Goal: Information Seeking & Learning: Learn about a topic

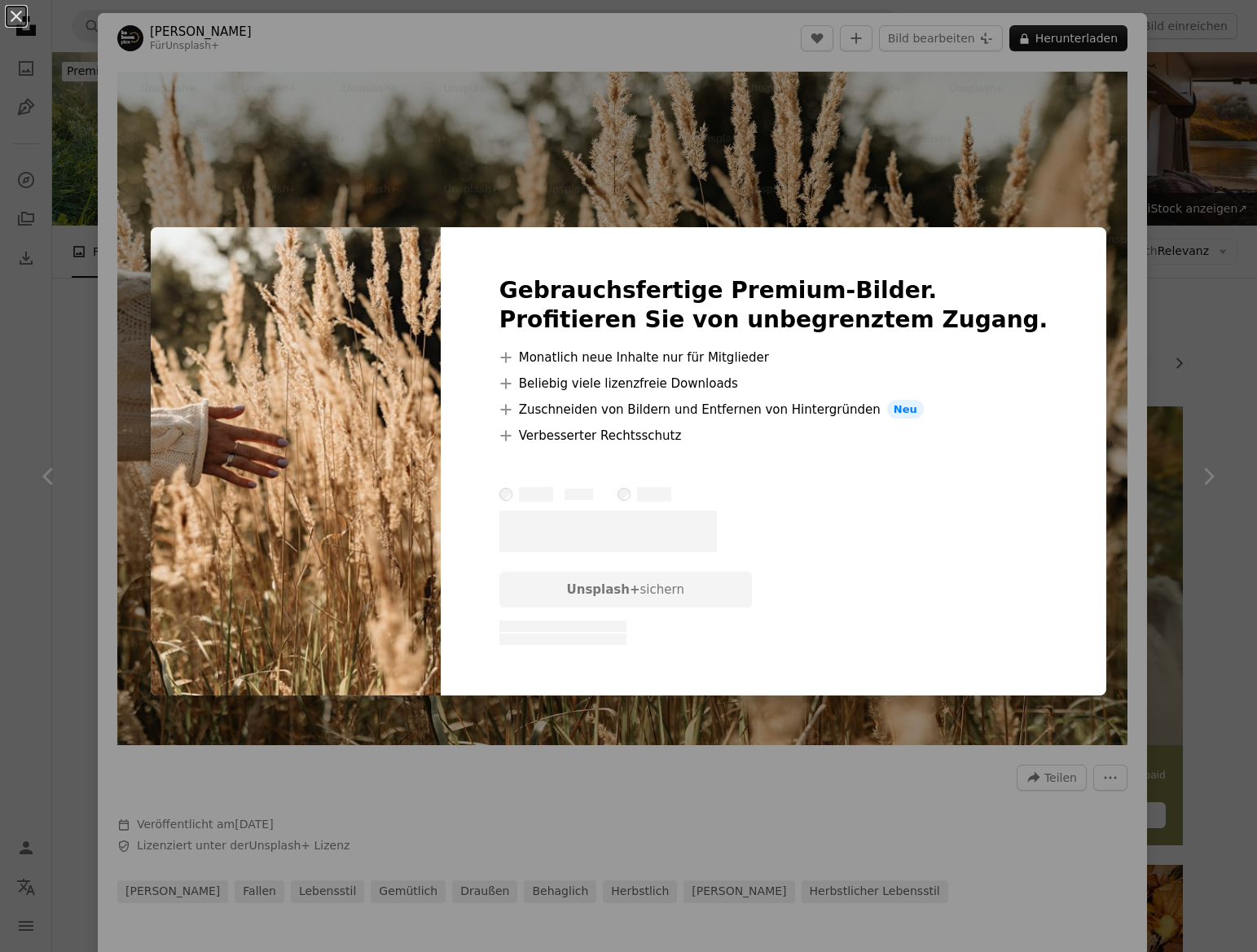
scroll to position [7575, 0]
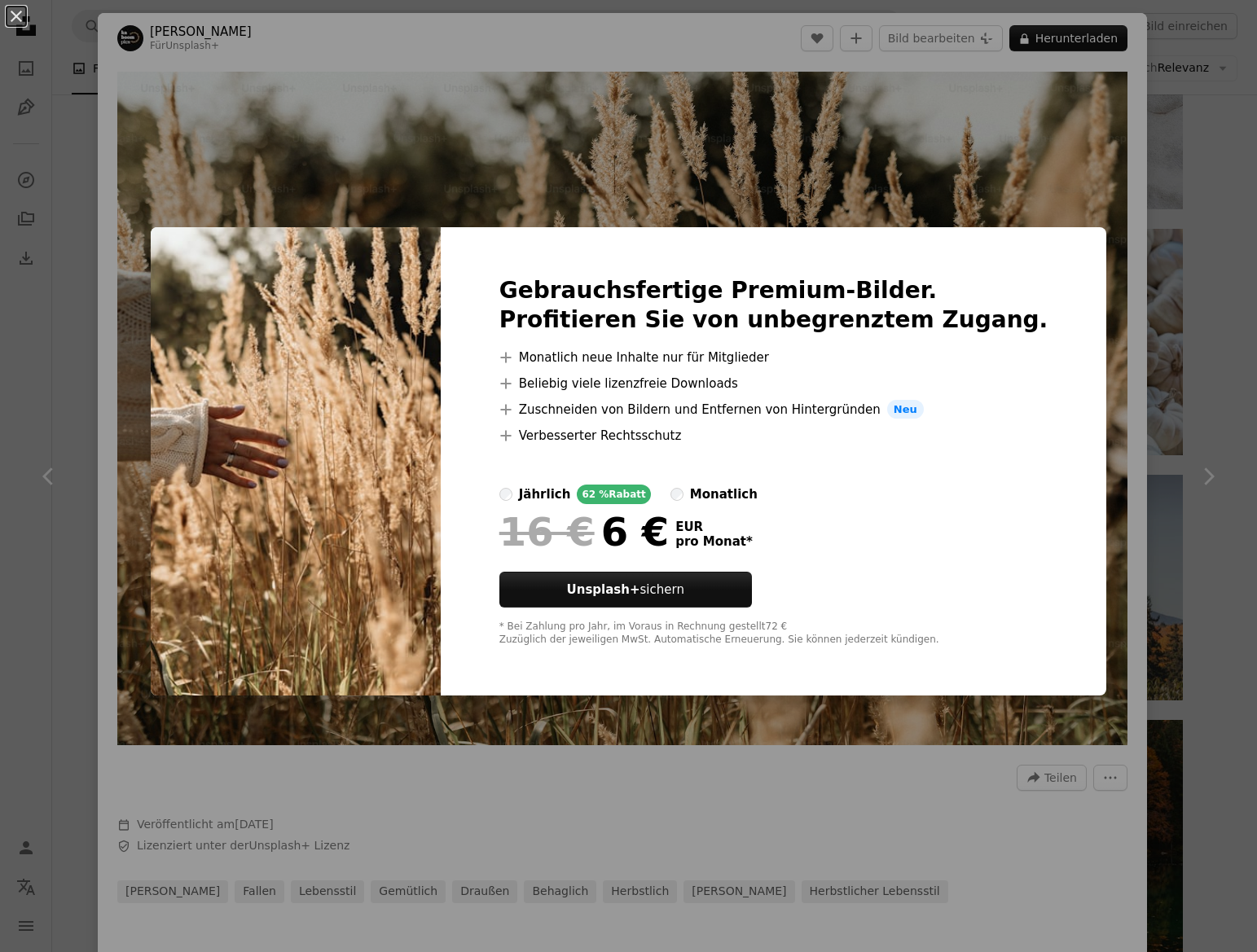
click at [336, 164] on div "An X shape Gebrauchsfertige Premium-Bilder. Profitieren Sie von unbegrenztem Zu…" at bounding box center [628, 476] width 1257 height 952
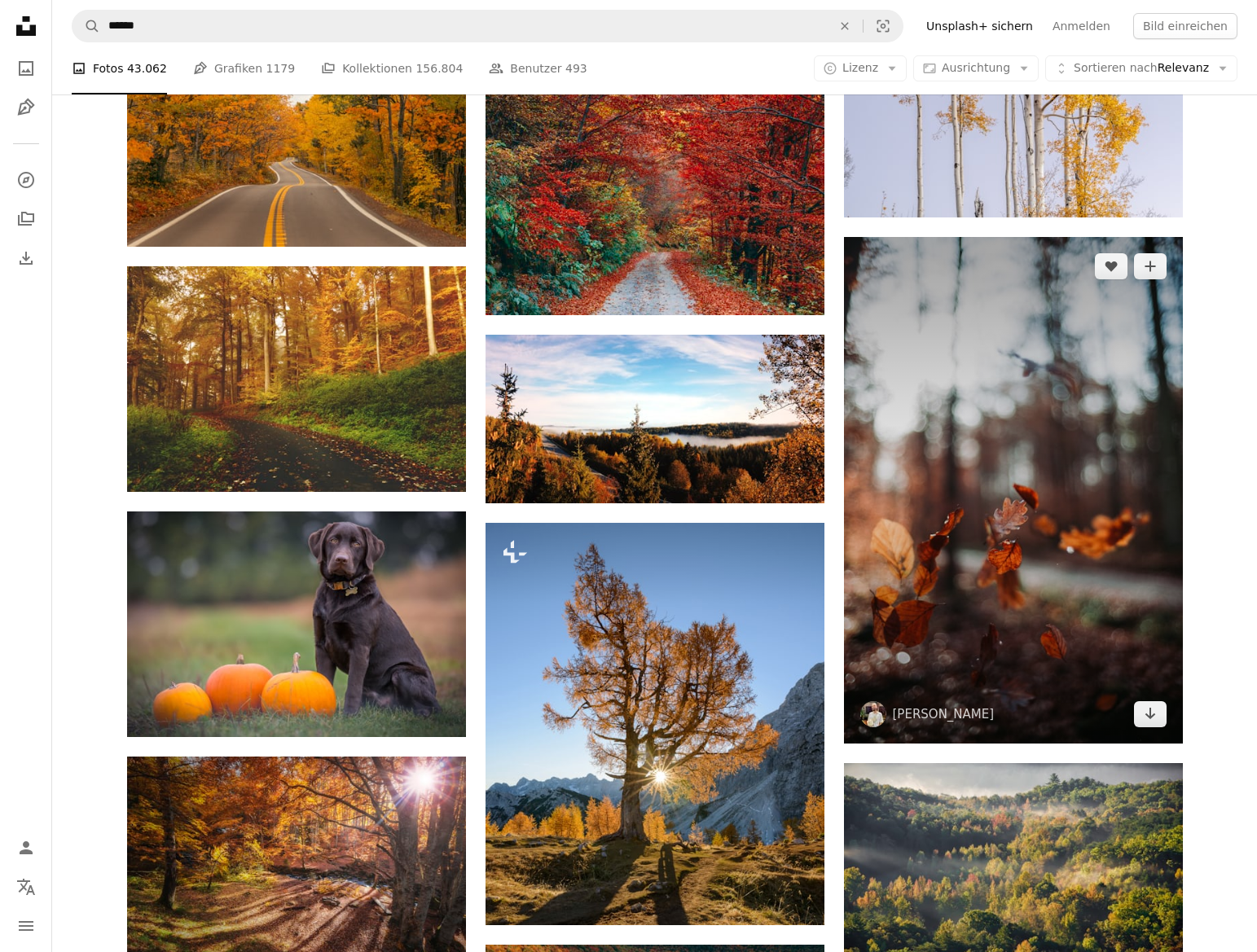
scroll to position [14051, 0]
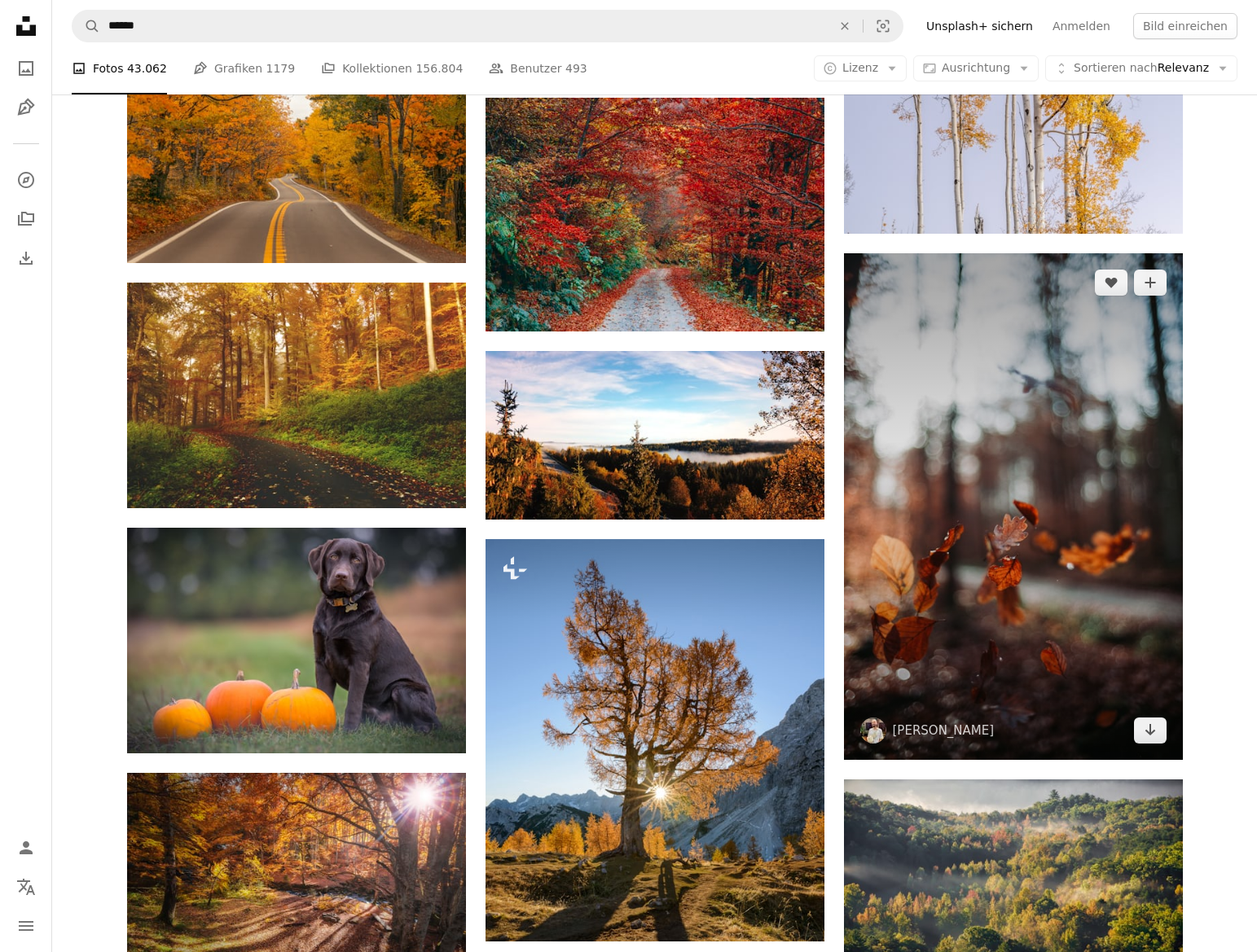
click at [1016, 506] on img at bounding box center [1012, 506] width 339 height 506
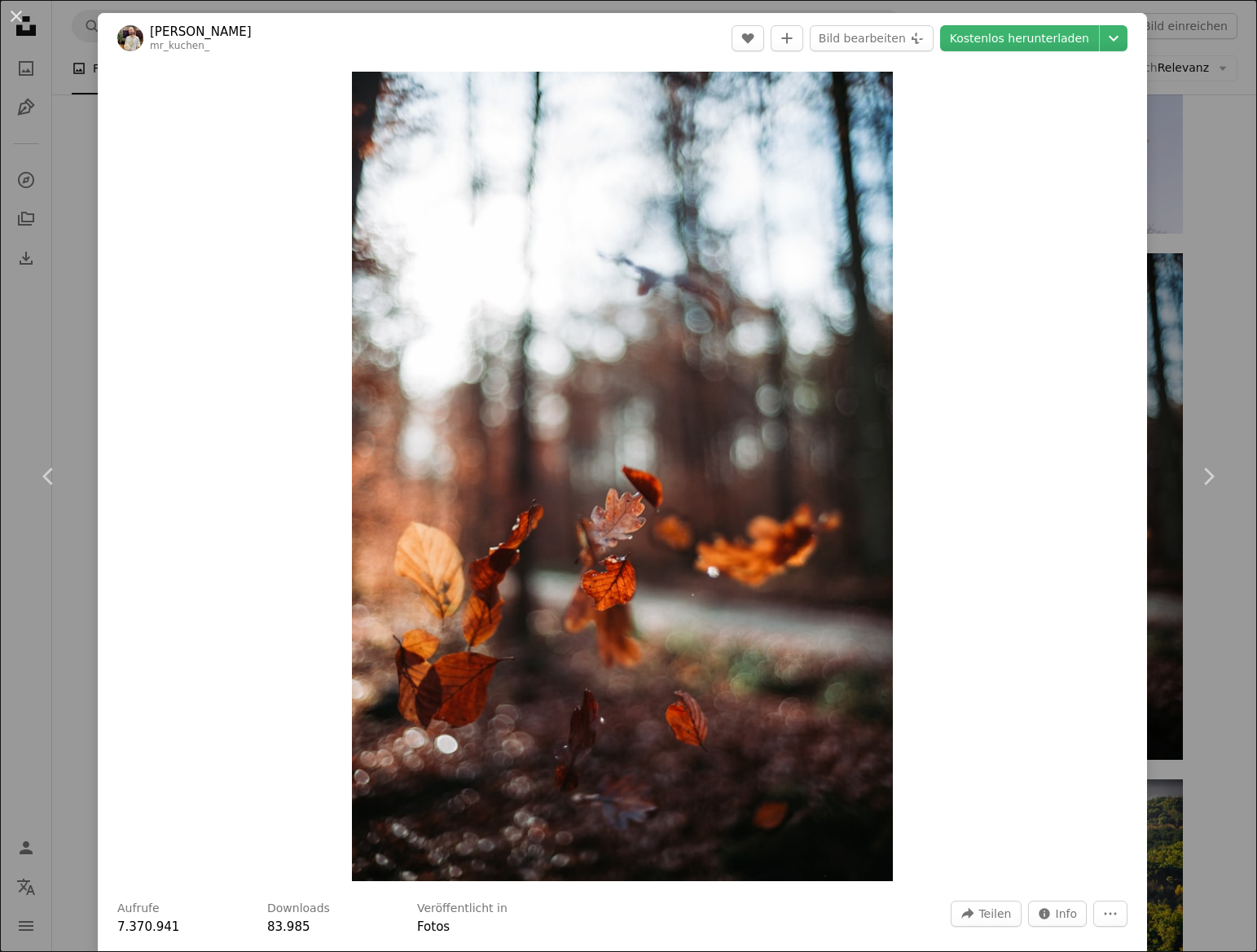
click at [61, 214] on div "An X shape Chevron left Chevron right [PERSON_NAME] mr_kuchen_ A heart A plus s…" at bounding box center [628, 476] width 1257 height 952
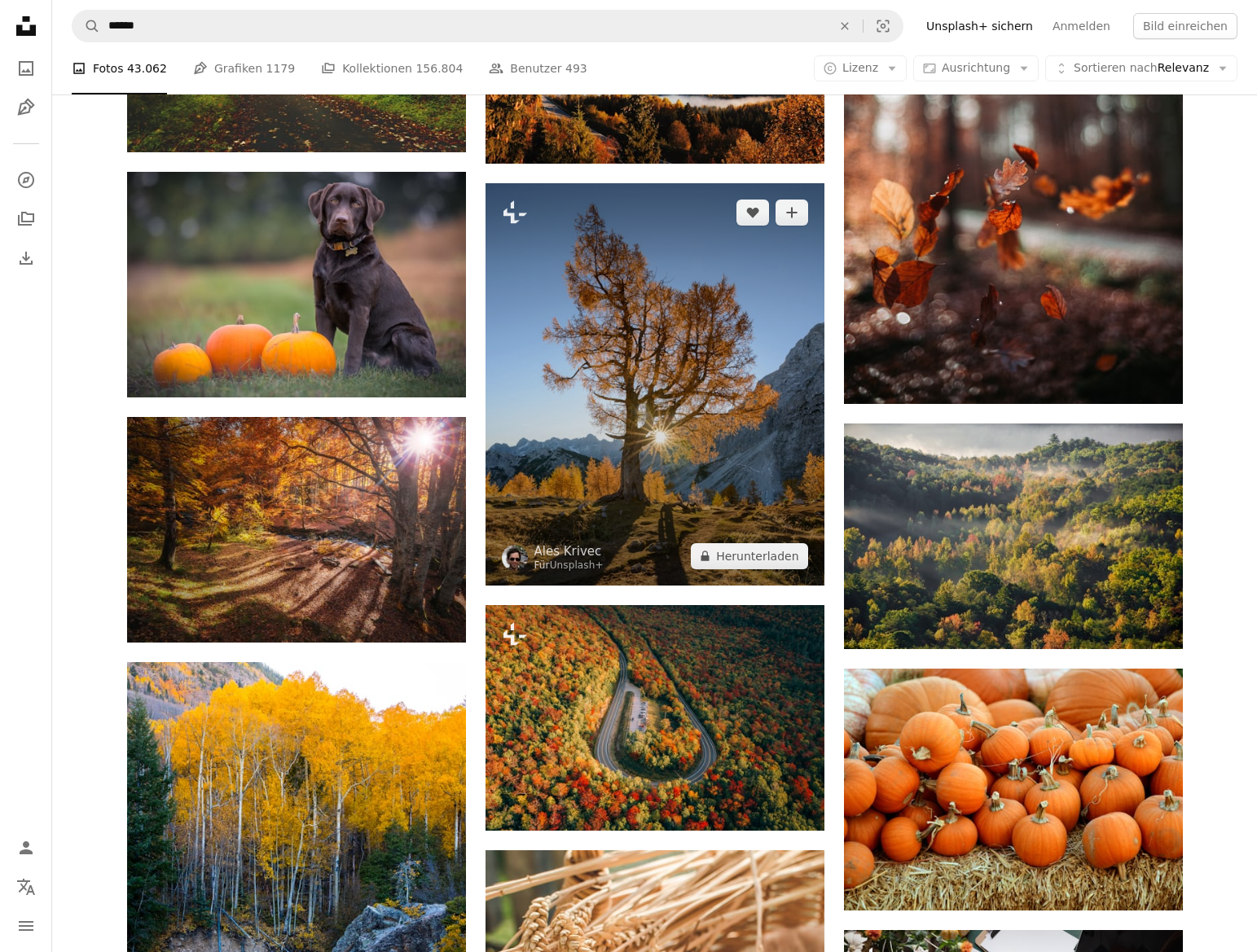
scroll to position [14357, 0]
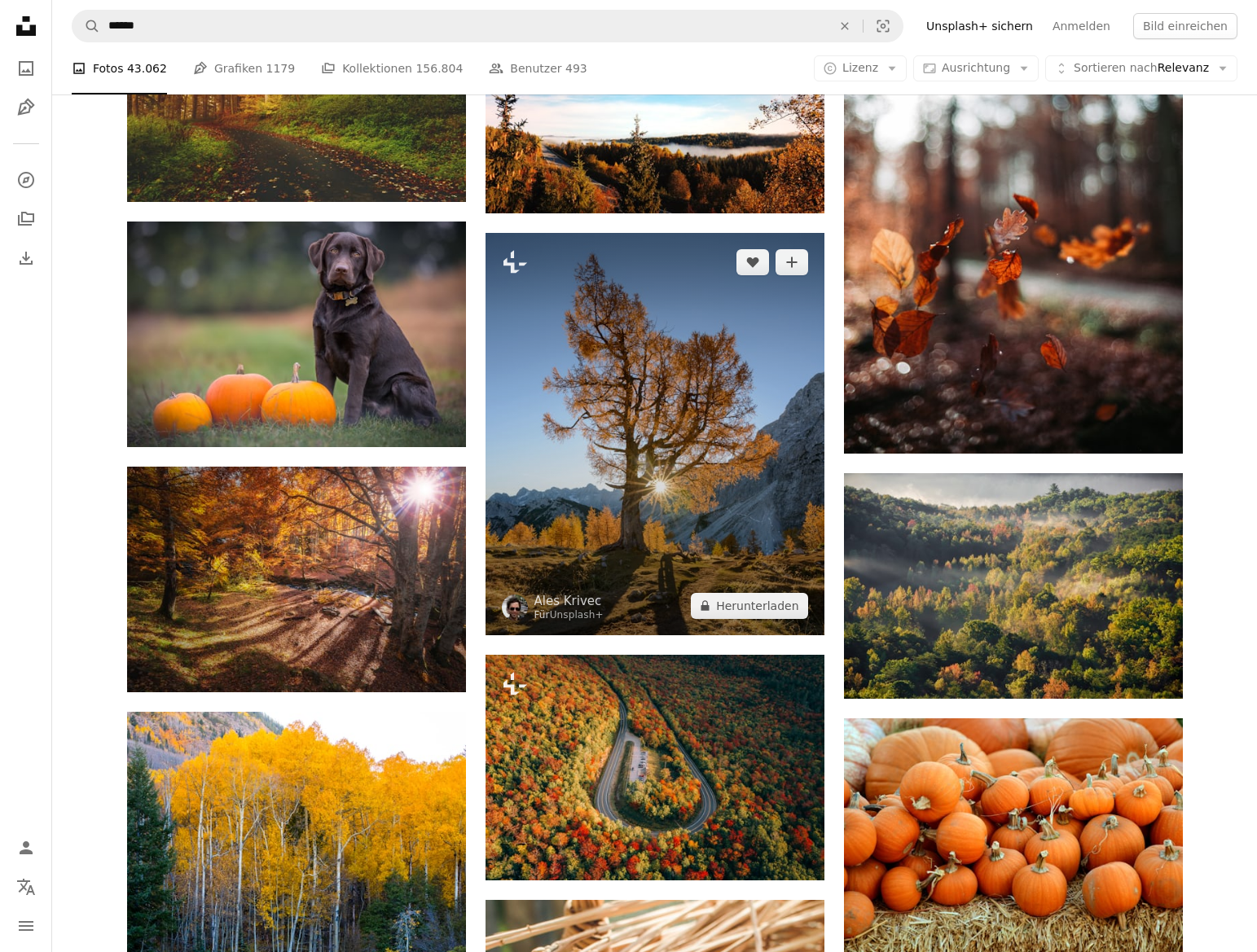
click at [688, 431] on img at bounding box center [655, 434] width 339 height 402
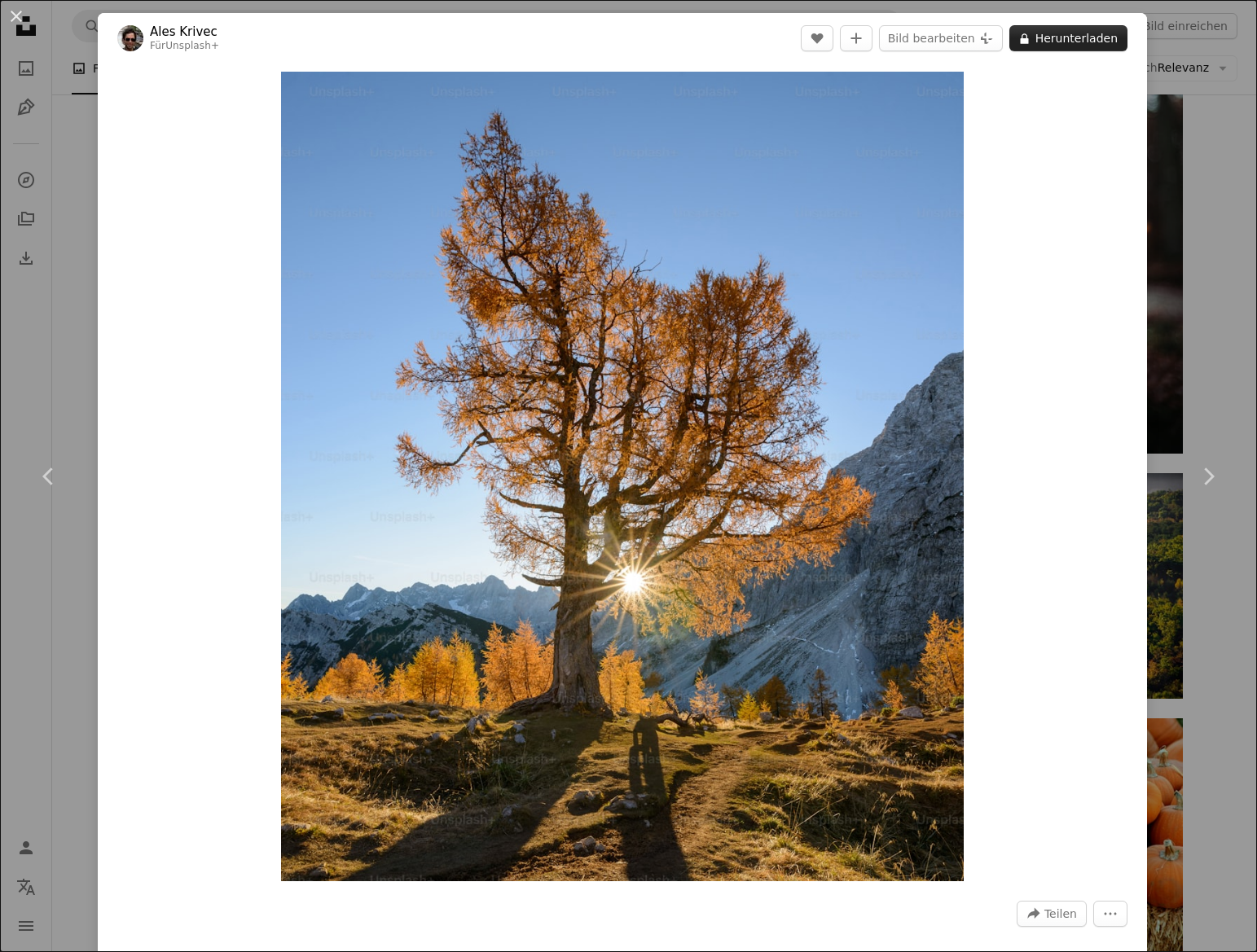
click at [1081, 42] on button "A lock Herunterladen" at bounding box center [1068, 38] width 118 height 26
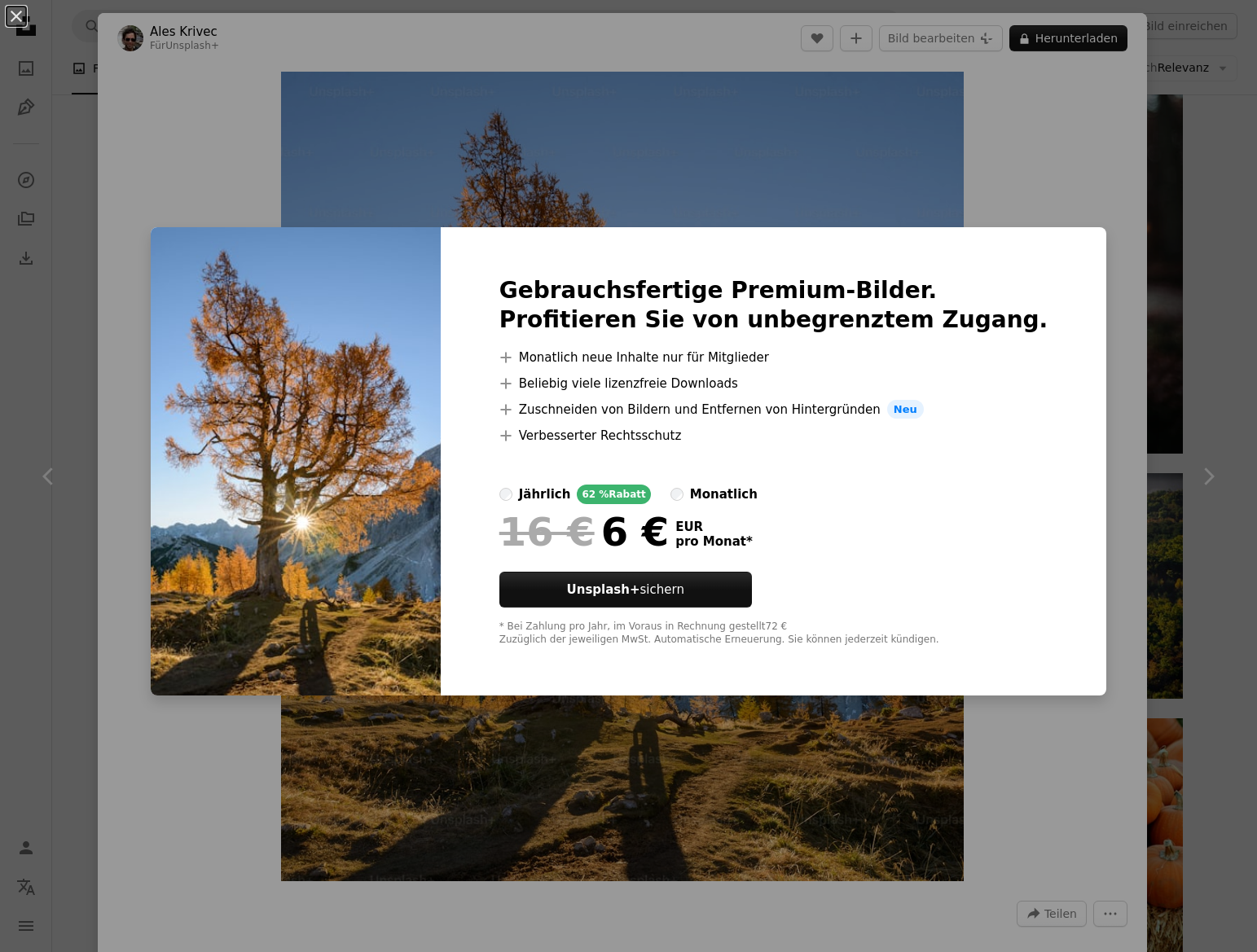
click at [1088, 465] on div "An X shape Gebrauchsfertige Premium-Bilder. Profitieren Sie von unbegrenztem Zu…" at bounding box center [628, 476] width 1257 height 952
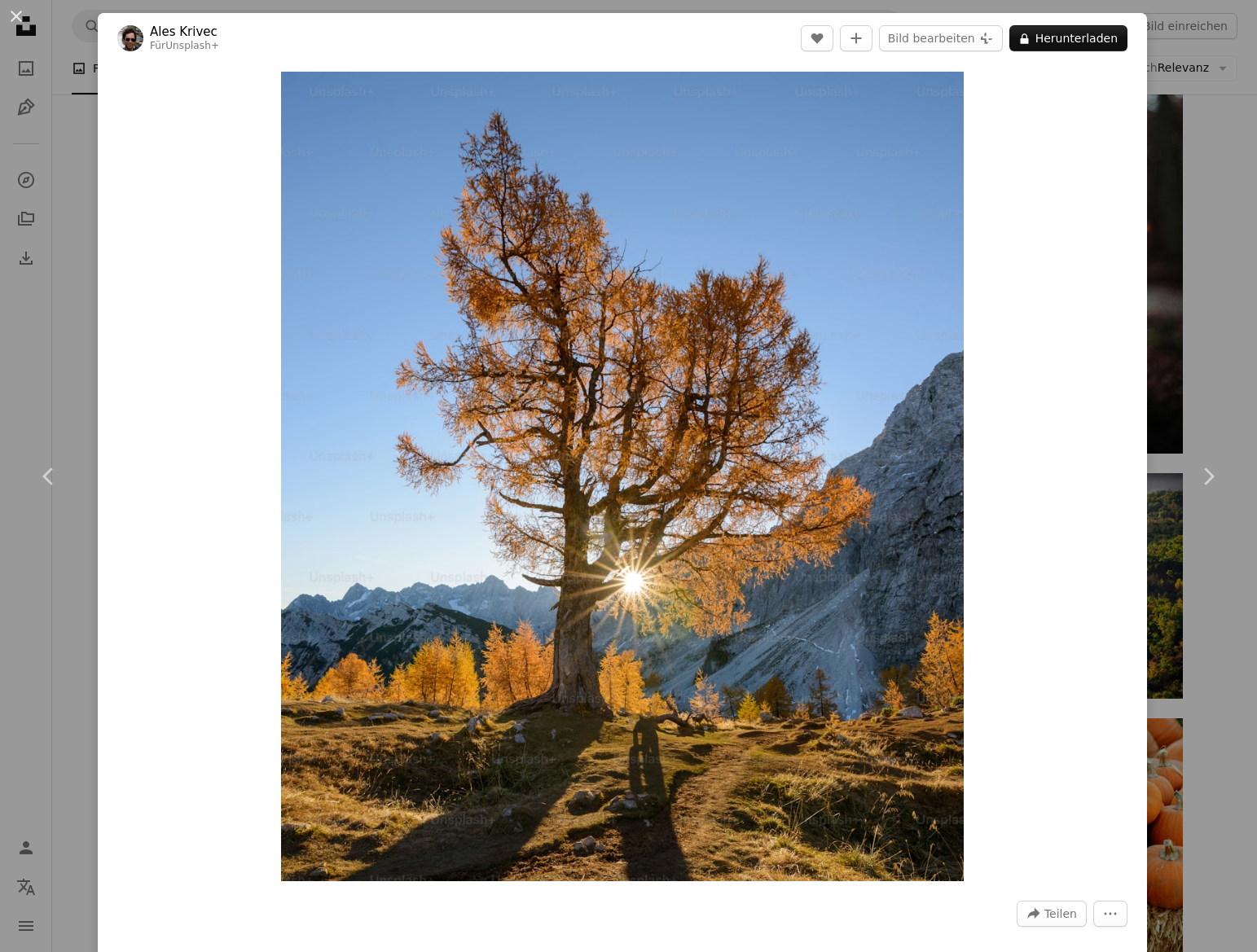
click at [1062, 211] on div "Zoom in" at bounding box center [622, 476] width 1049 height 826
click at [1197, 214] on div "An X shape Chevron left Chevron right Ales Krivec Für Unsplash+ A heart A plus …" at bounding box center [628, 476] width 1257 height 952
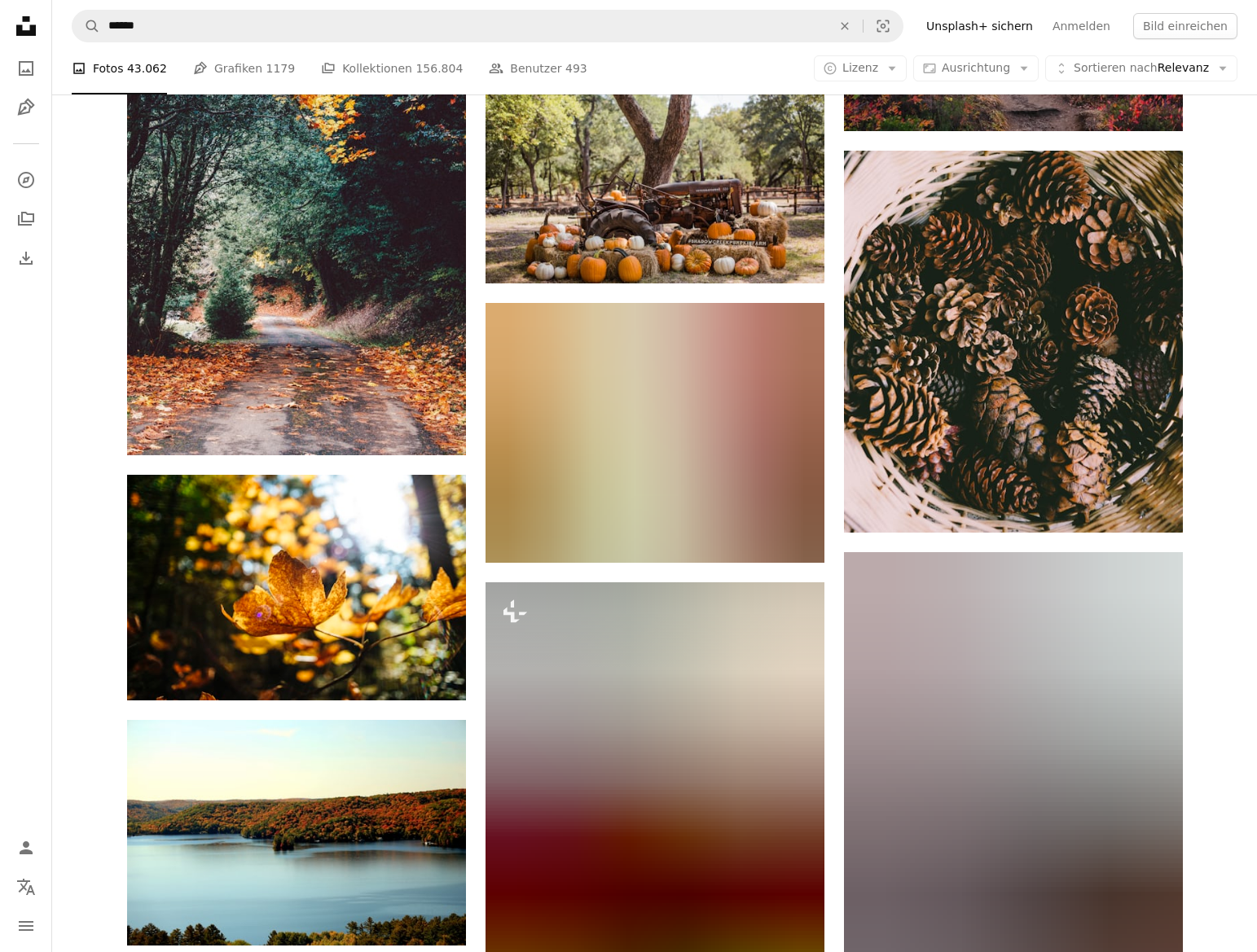
scroll to position [39326, 0]
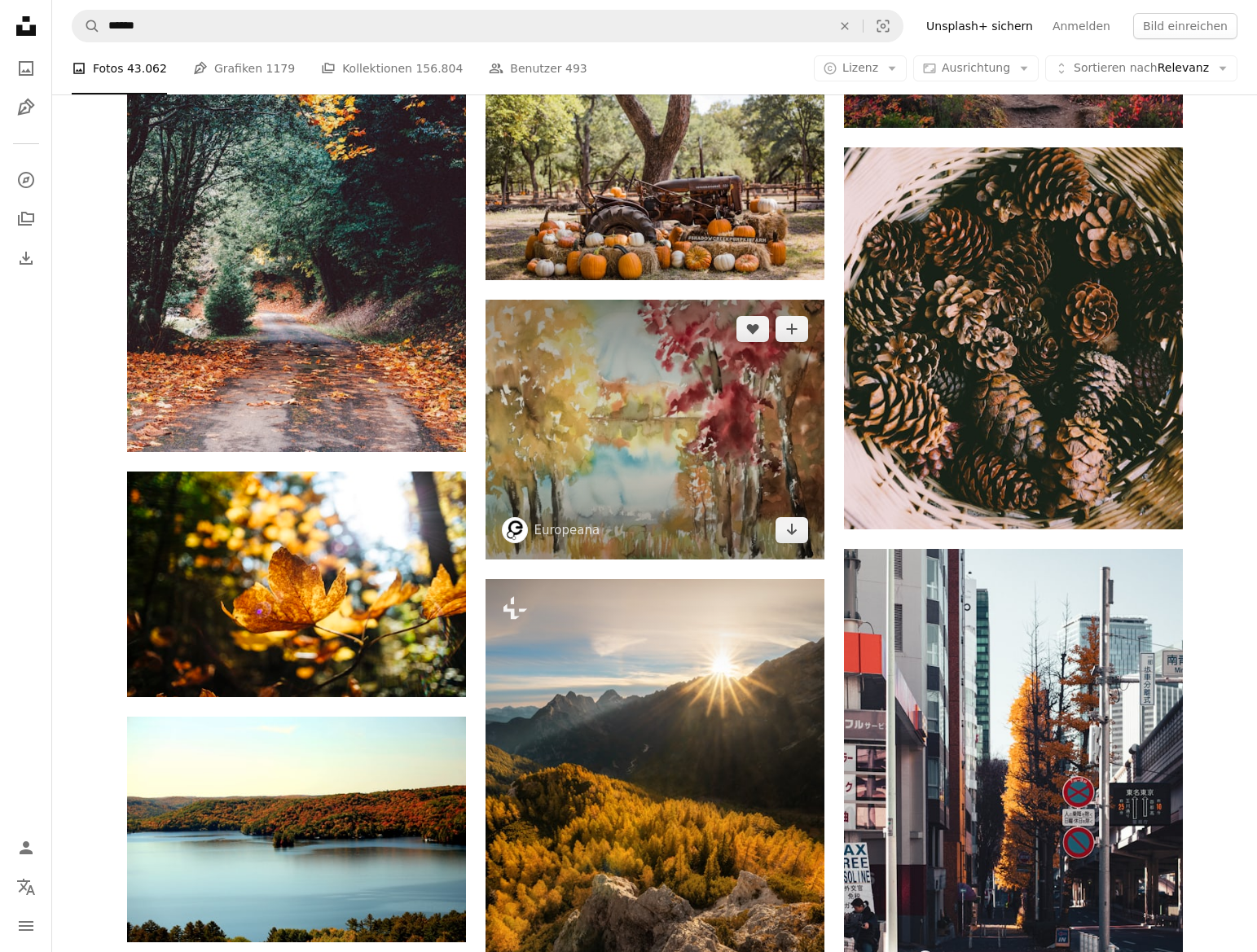
click at [689, 444] on img at bounding box center [655, 430] width 339 height 260
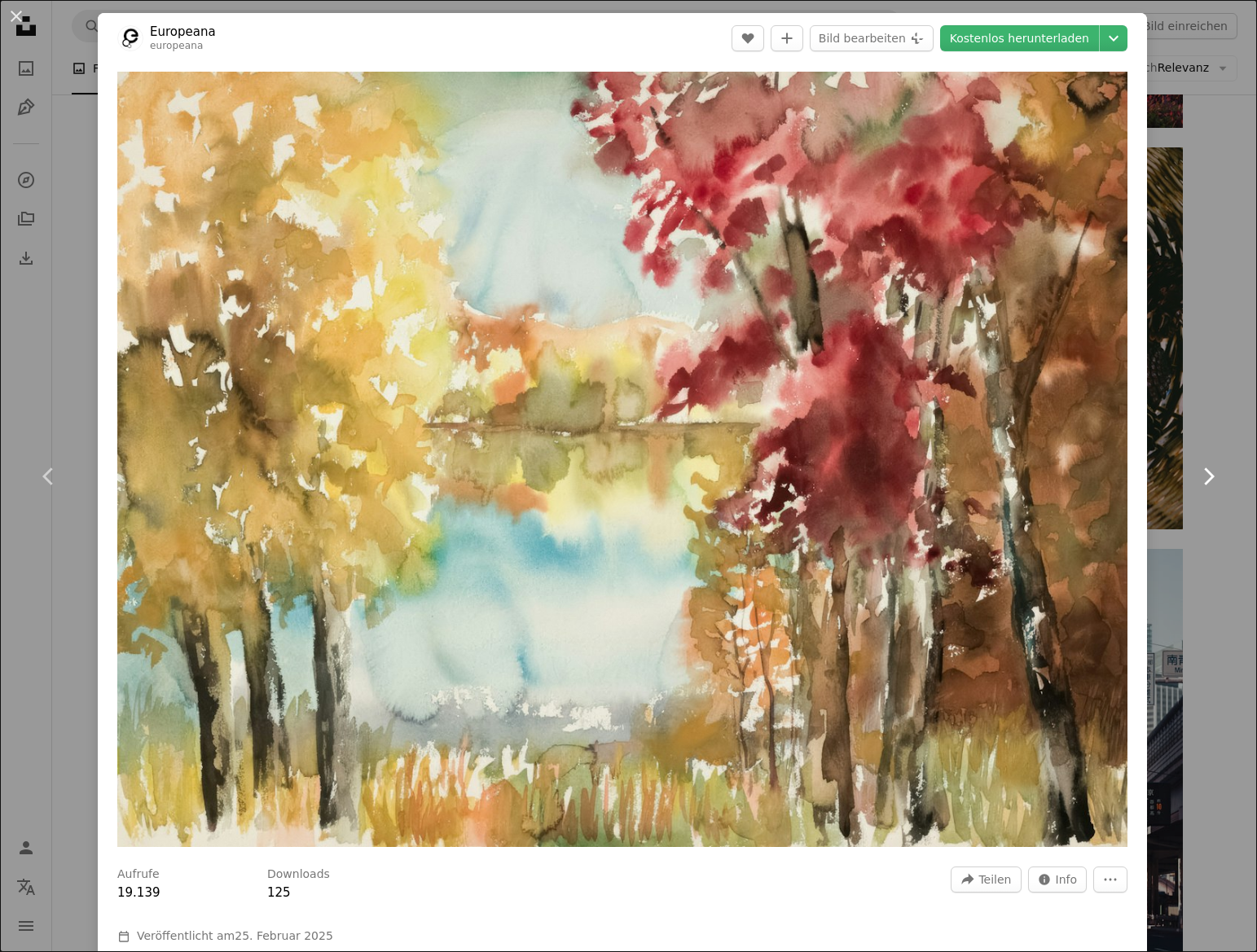
click at [1215, 542] on link "Chevron right" at bounding box center [1208, 476] width 98 height 156
click at [1211, 545] on link "Chevron right" at bounding box center [1208, 476] width 98 height 156
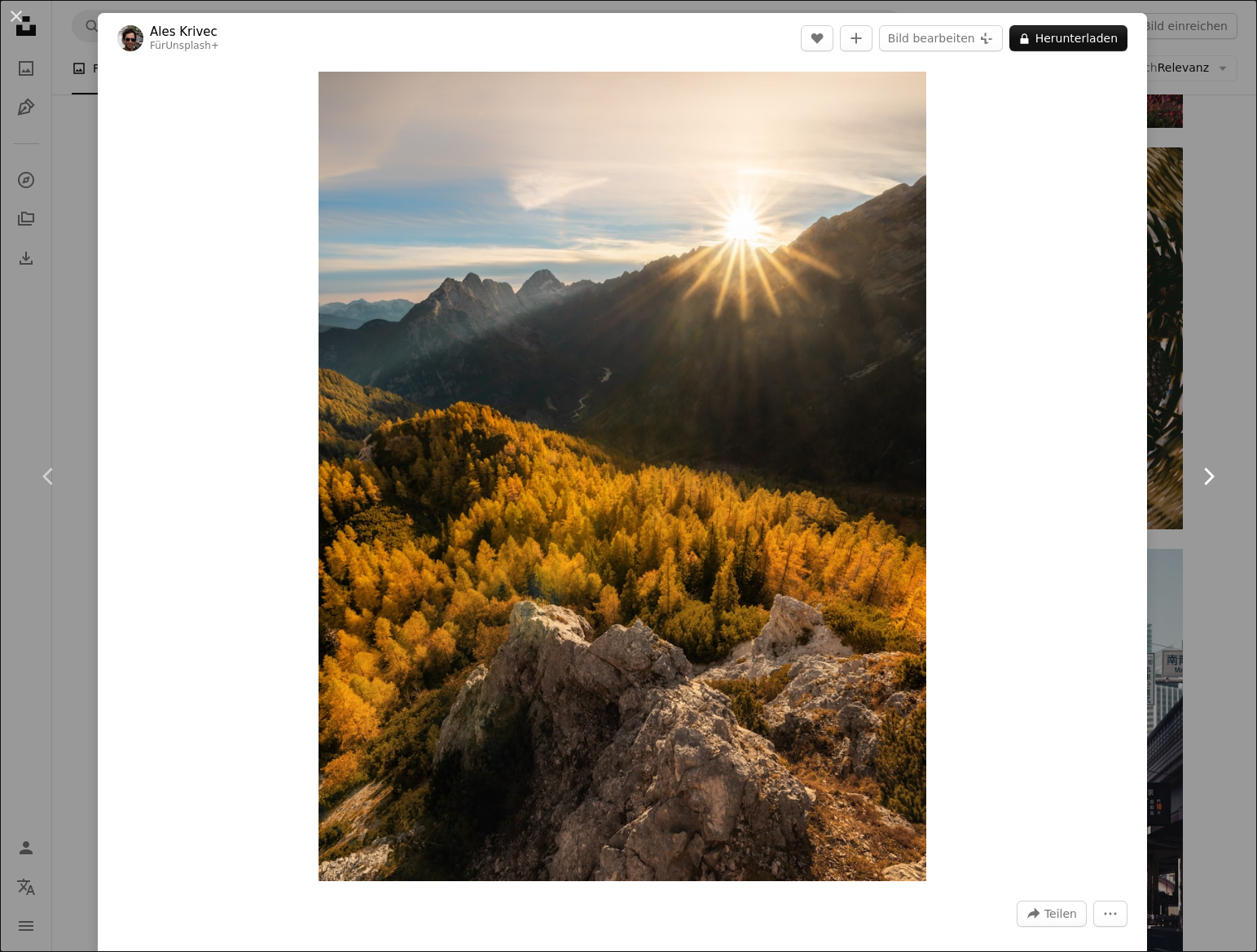
click at [1247, 521] on link "Chevron right" at bounding box center [1208, 476] width 98 height 156
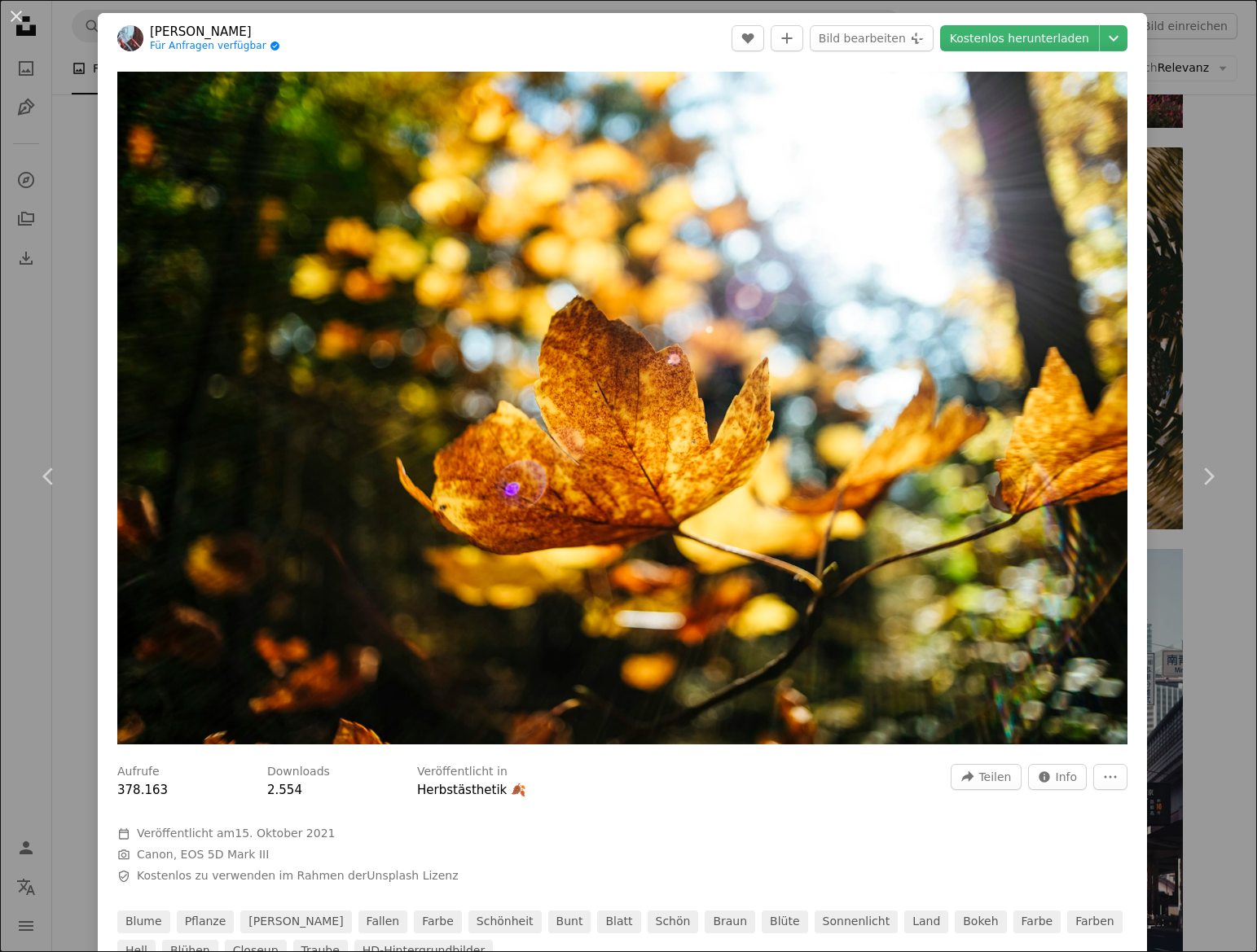
click at [65, 195] on div "An X shape Chevron left Chevron right [PERSON_NAME] Für Anfragen verfügbar A ch…" at bounding box center [628, 476] width 1257 height 952
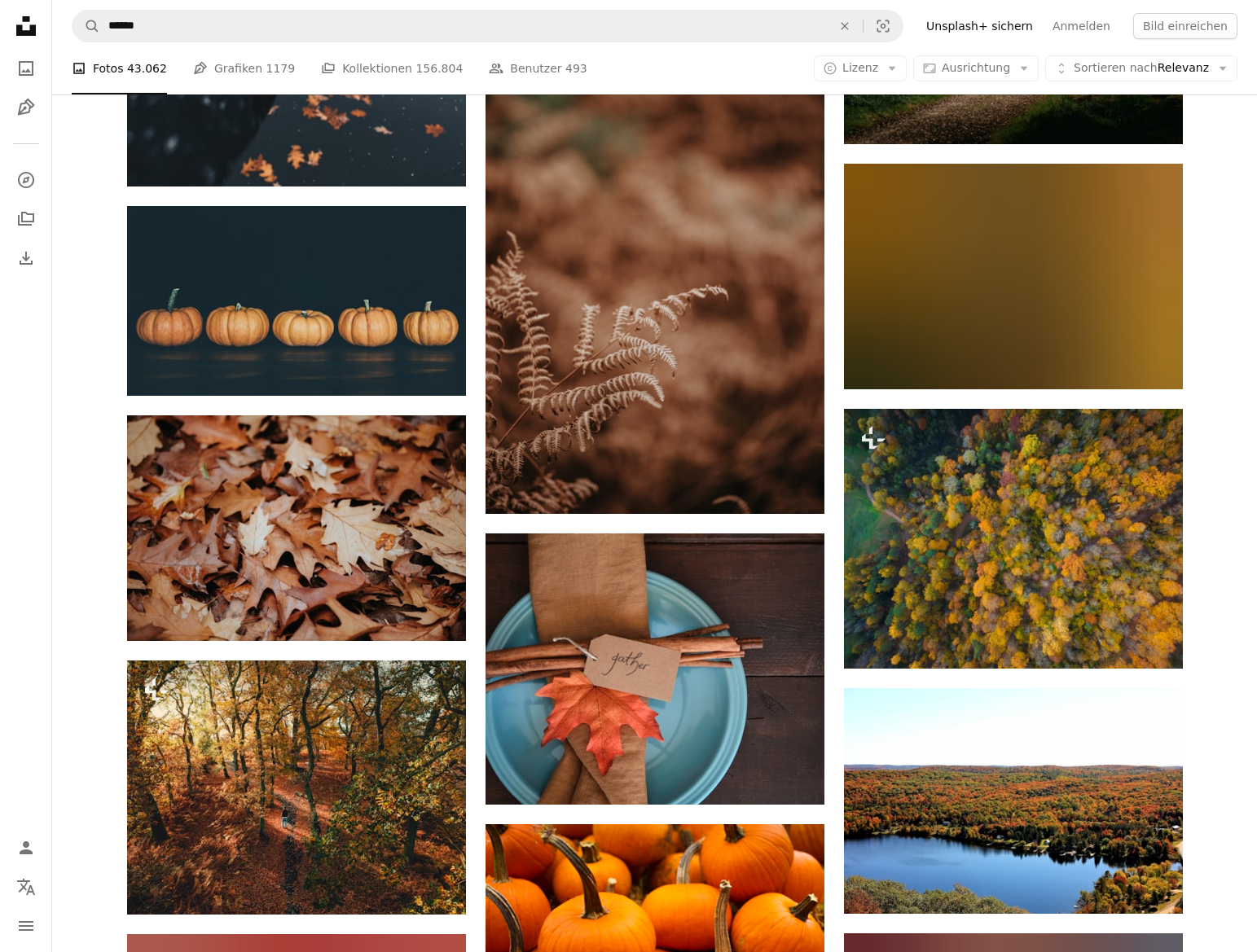
scroll to position [53557, 0]
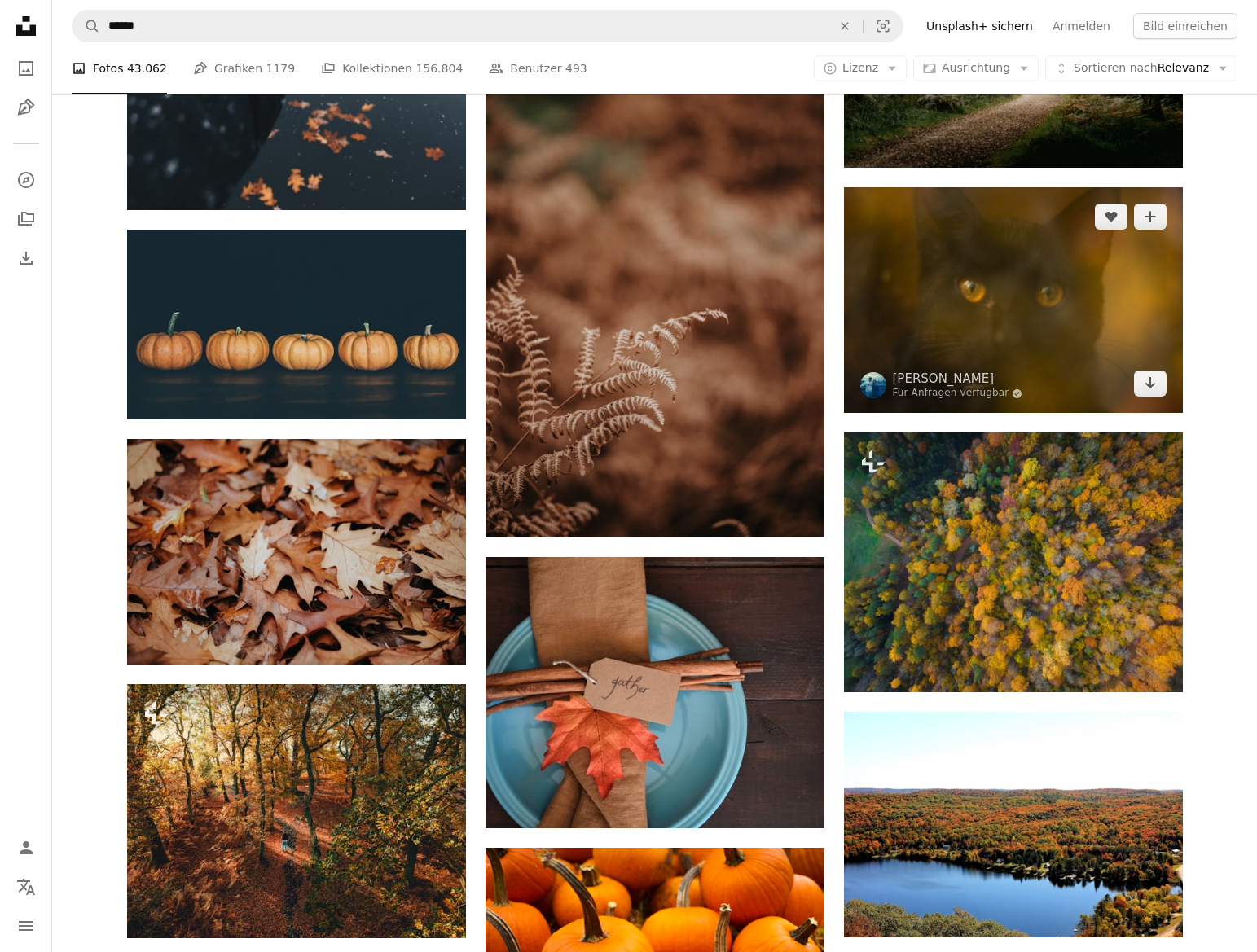
click at [1015, 308] on img at bounding box center [1012, 300] width 339 height 226
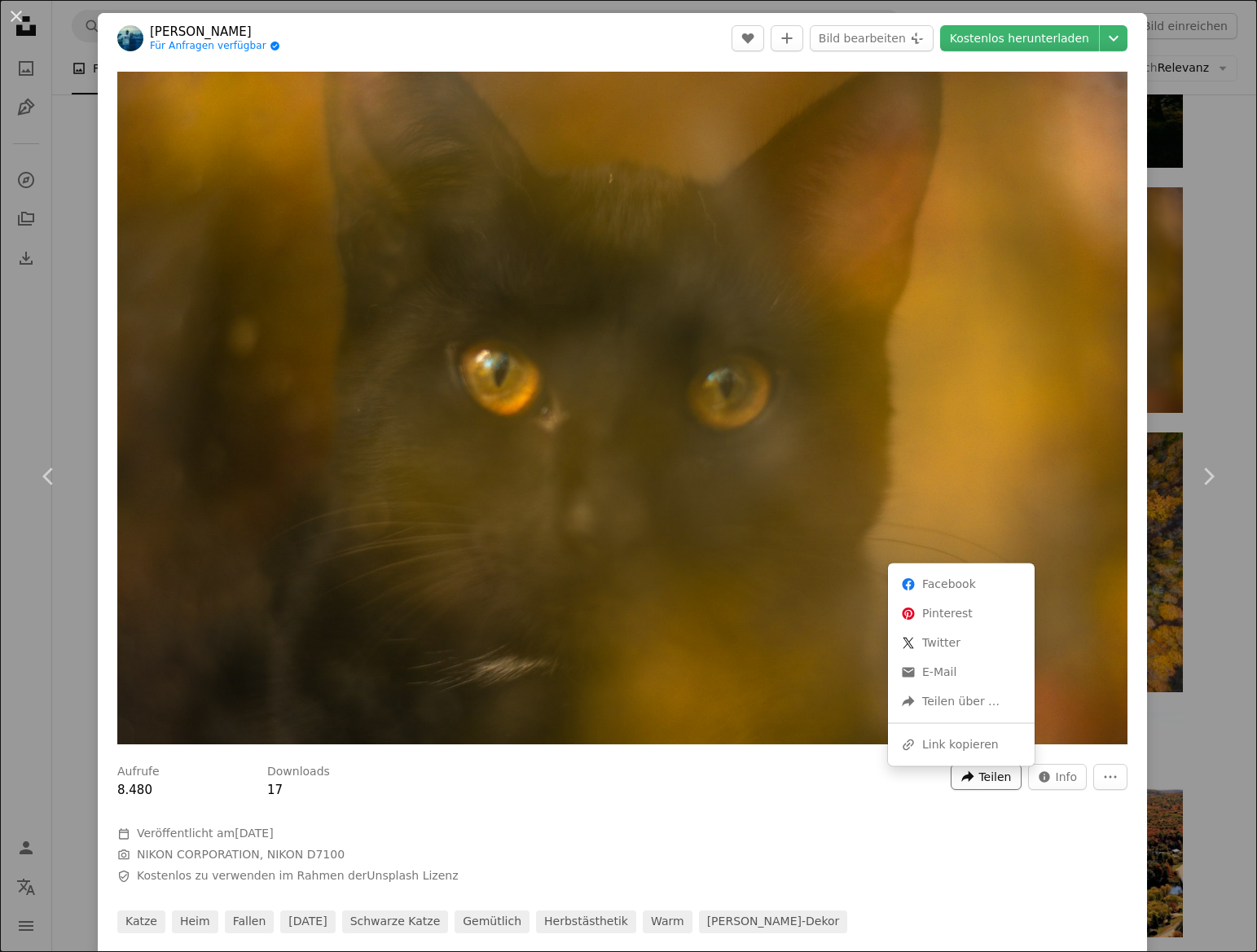
click at [1005, 785] on span "Teilen" at bounding box center [994, 777] width 32 height 25
click at [963, 742] on div "A URL sharing icon (chains) Link kopieren" at bounding box center [961, 743] width 134 height 29
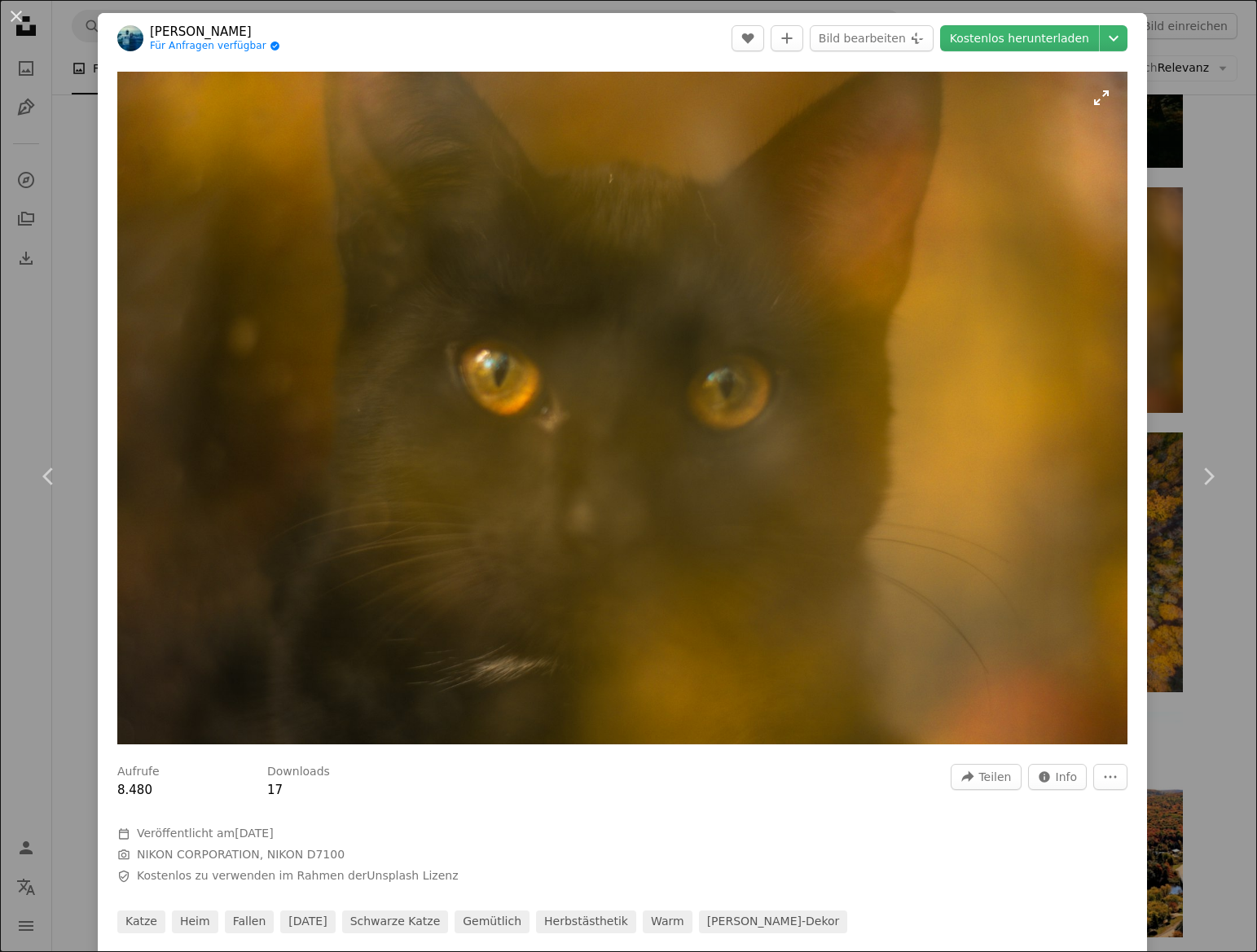
click at [470, 396] on img "Dieses Bild heranzoomen" at bounding box center [622, 408] width 1010 height 672
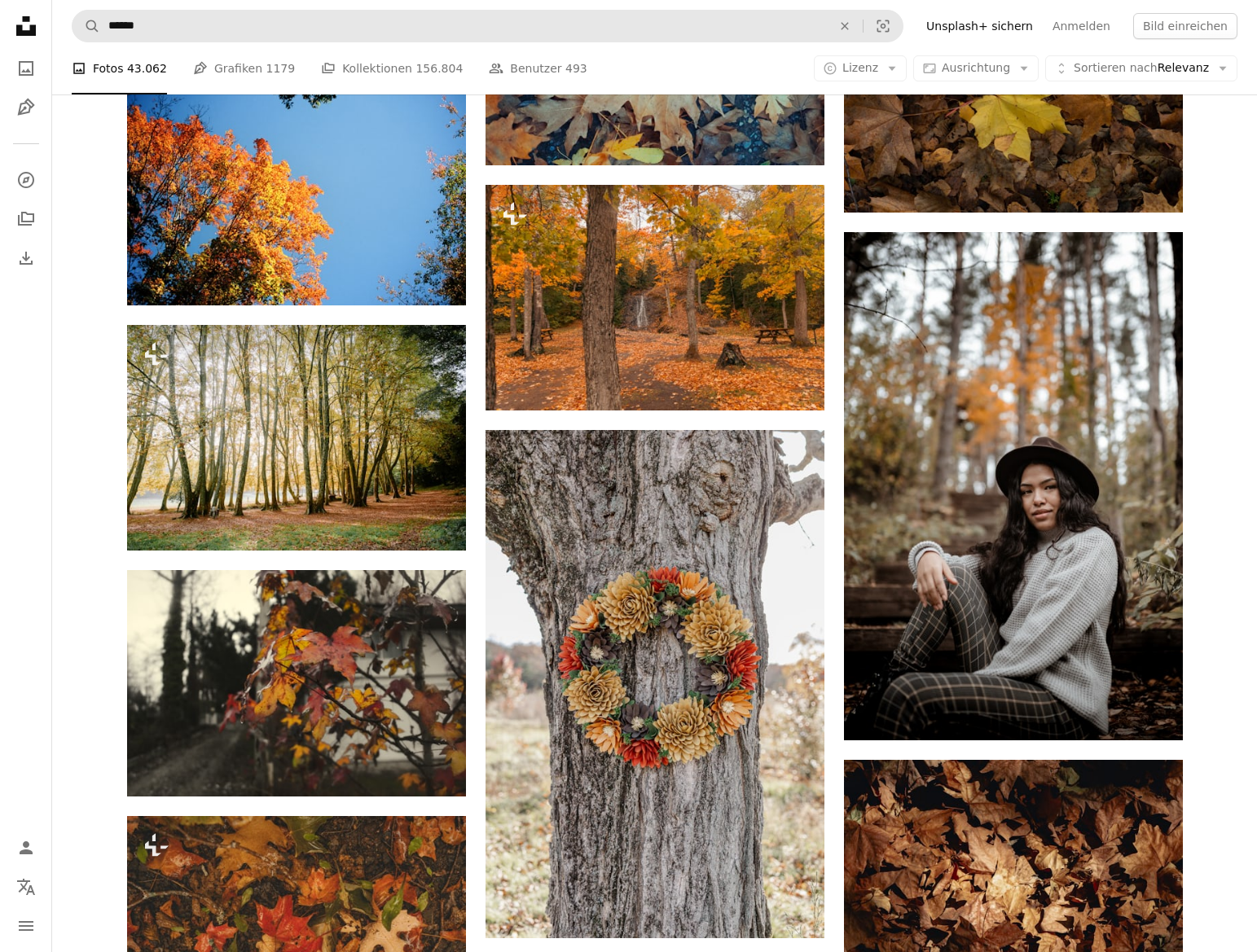
scroll to position [59645, 0]
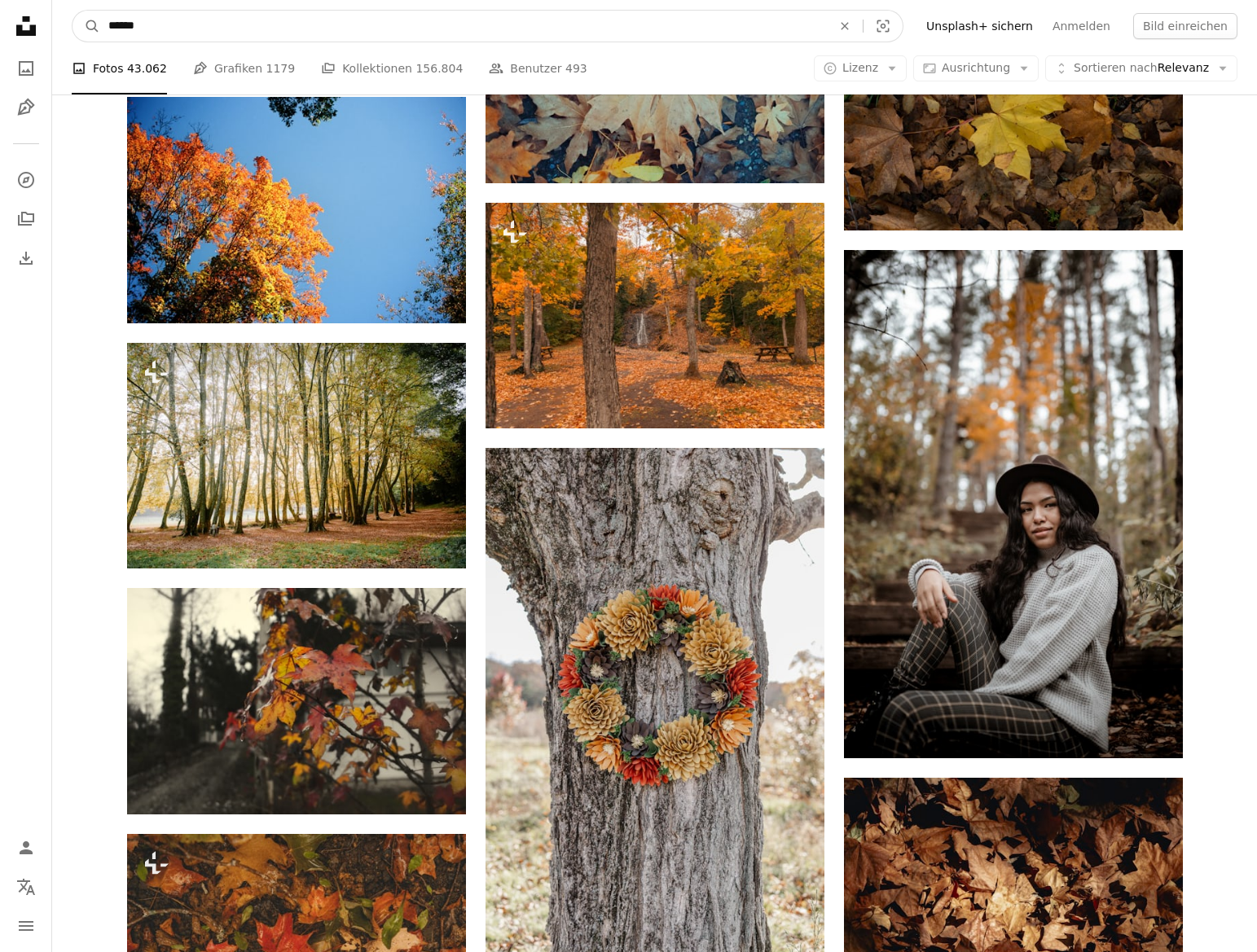
click at [158, 28] on input "******" at bounding box center [464, 26] width 727 height 31
type input "**********"
click button "A magnifying glass" at bounding box center [85, 26] width 28 height 31
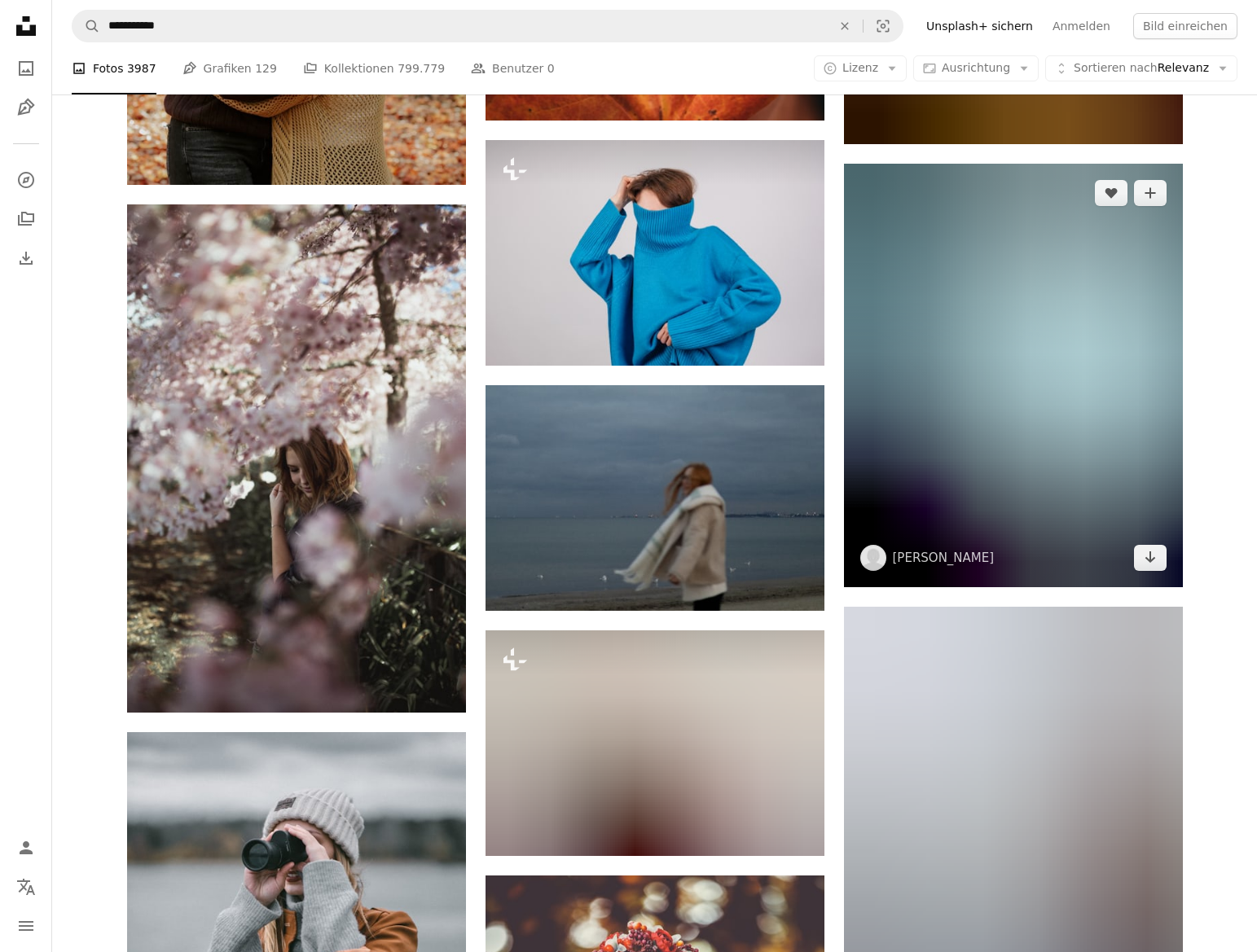
scroll to position [24165, 0]
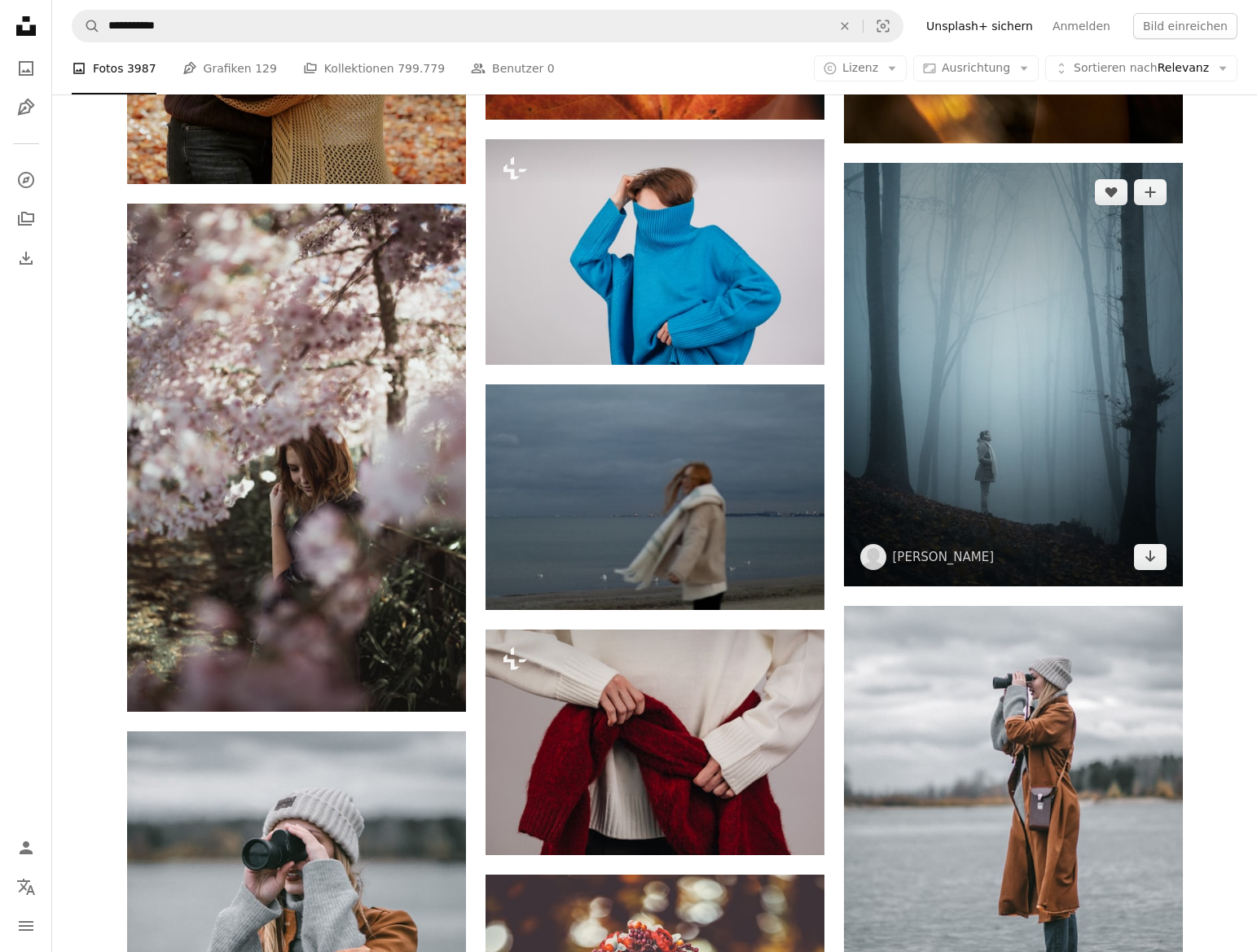
click at [1001, 430] on img at bounding box center [1012, 375] width 339 height 423
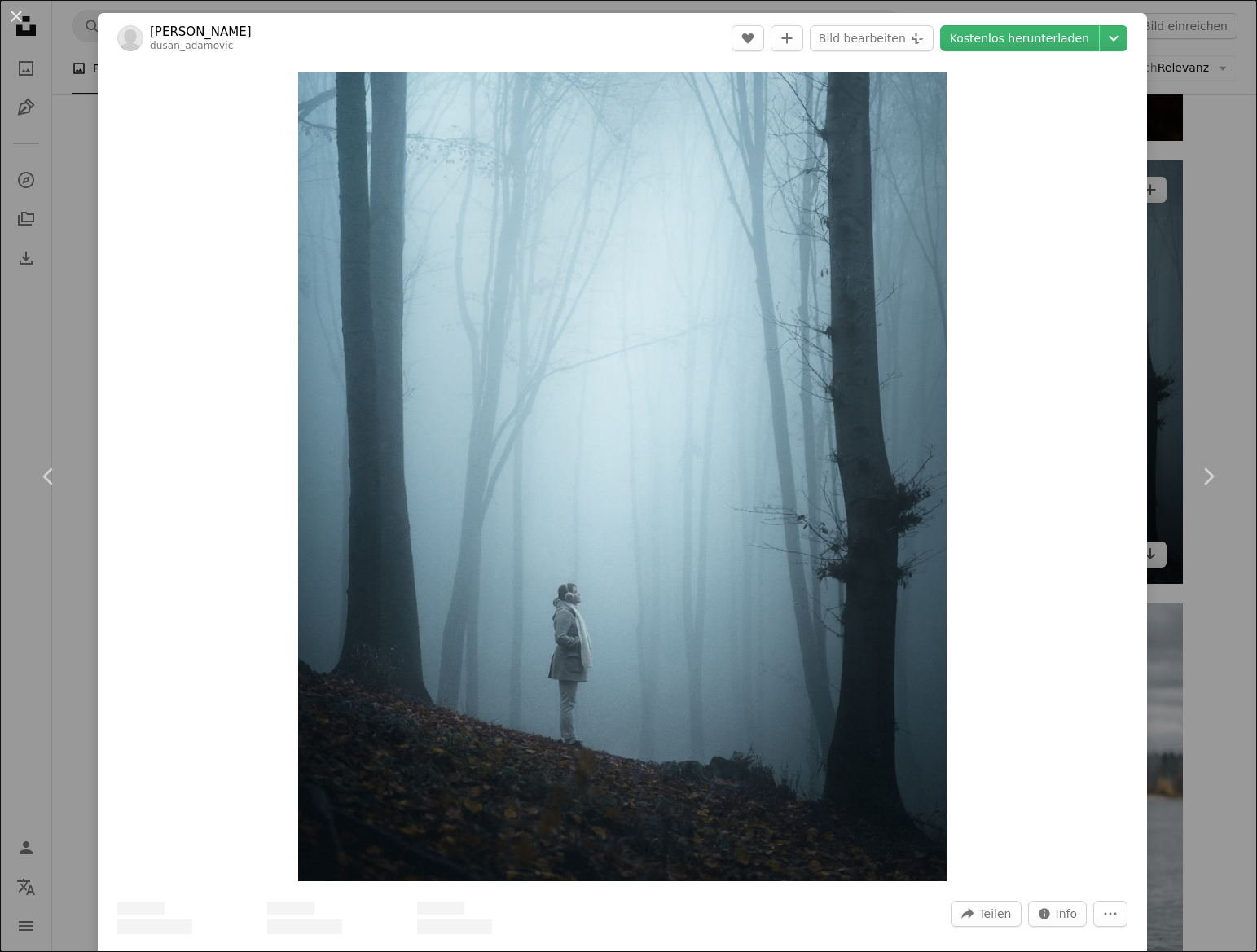
scroll to position [24172, 0]
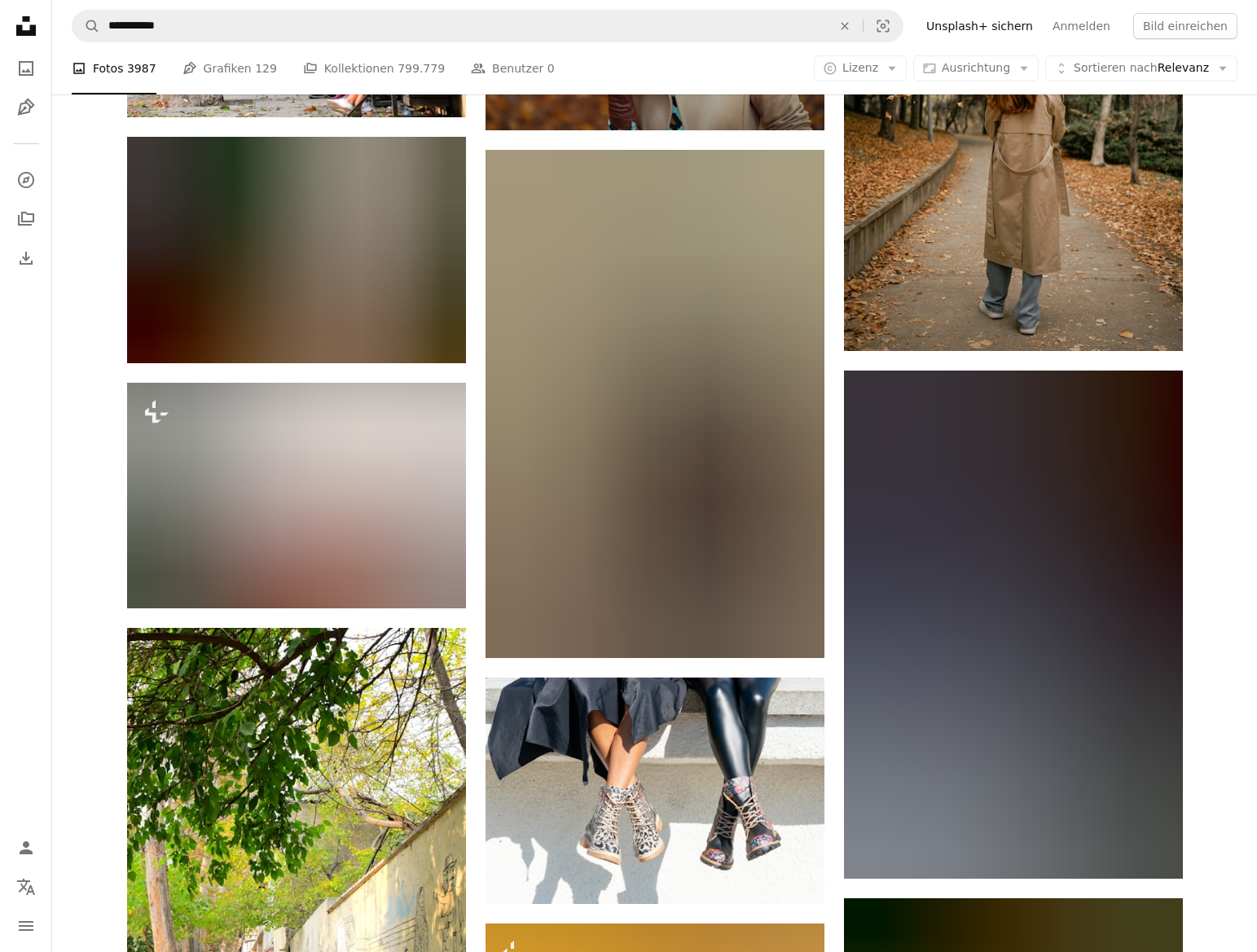
scroll to position [38349, 0]
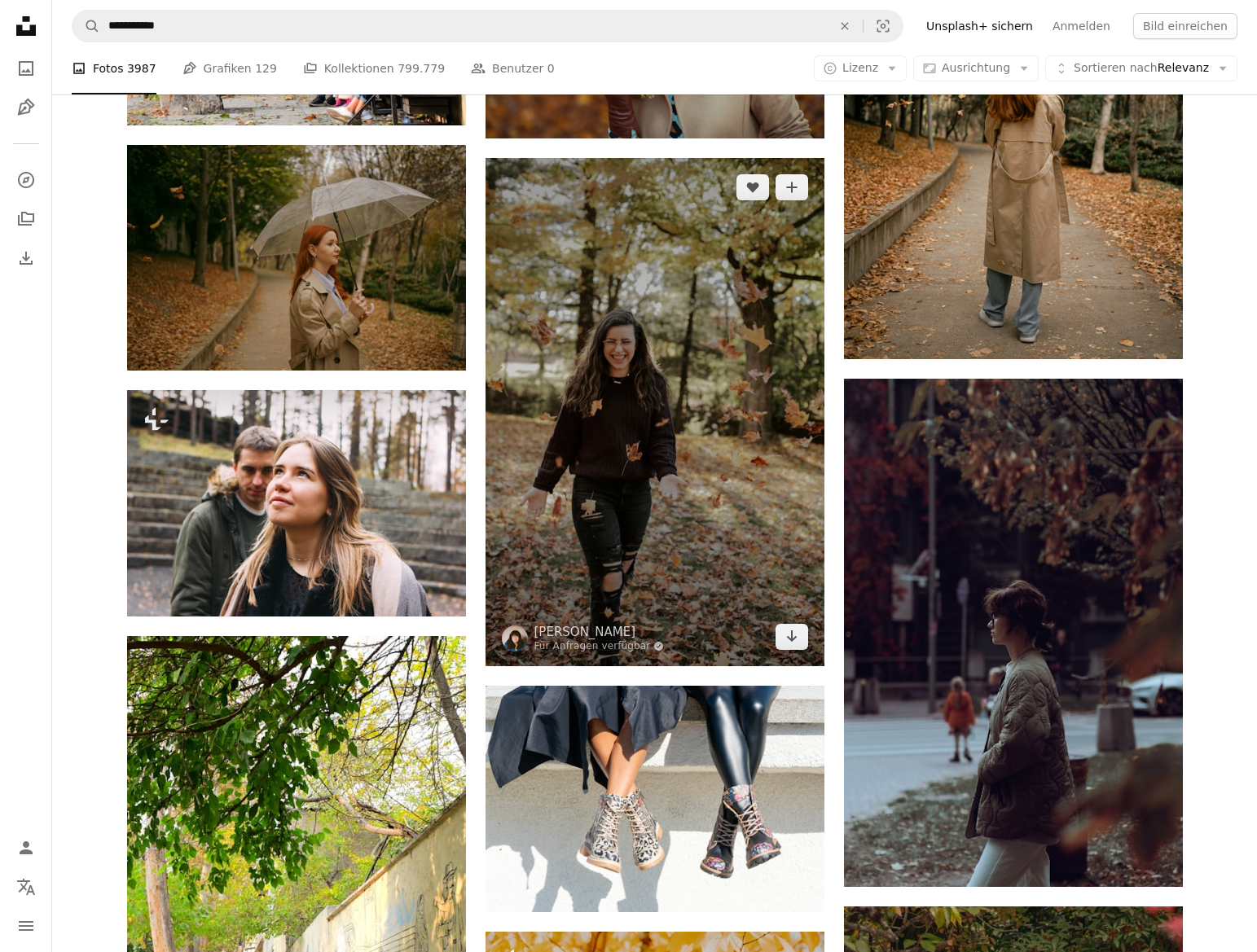
click at [718, 471] on img at bounding box center [655, 412] width 339 height 508
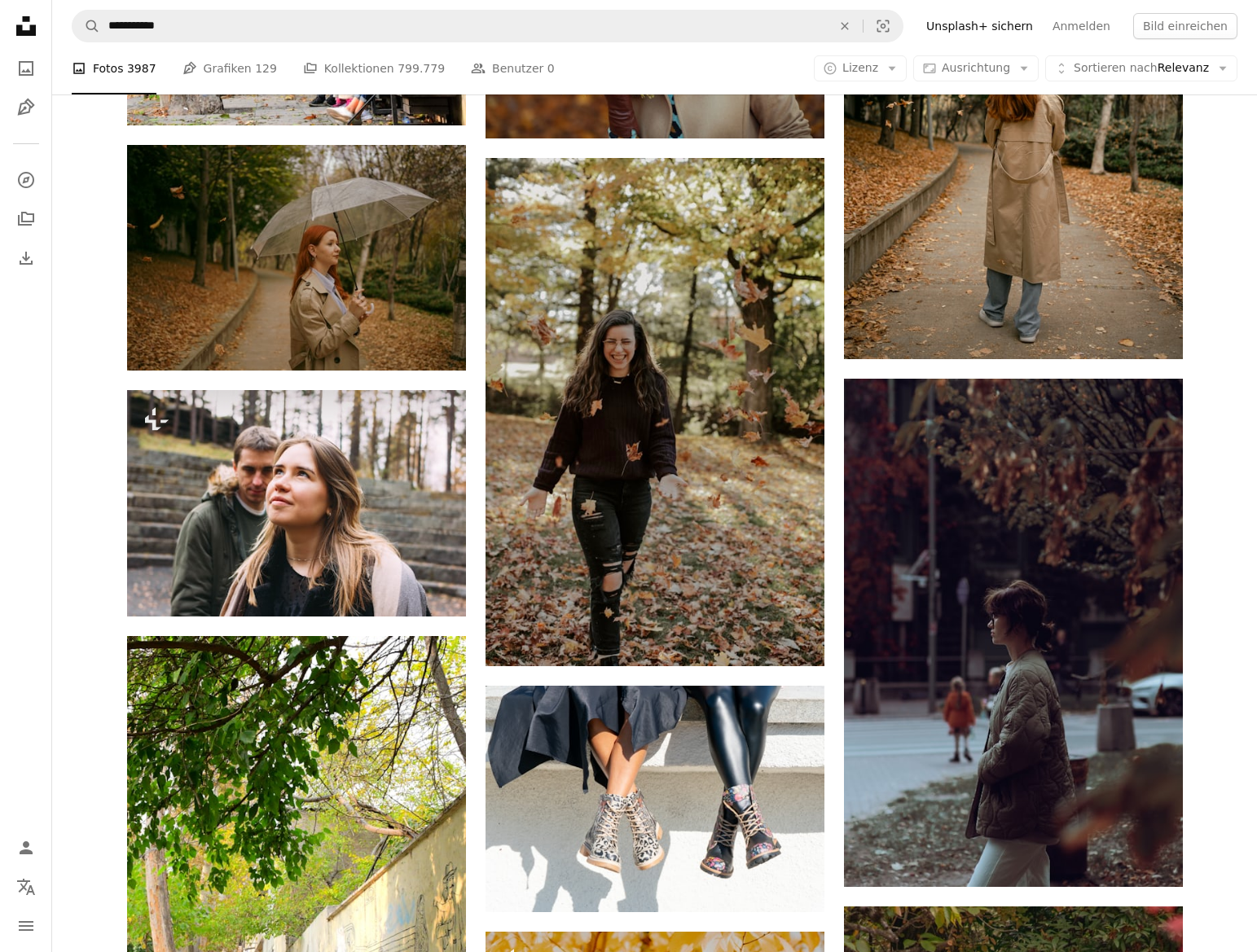
scroll to position [38351, 0]
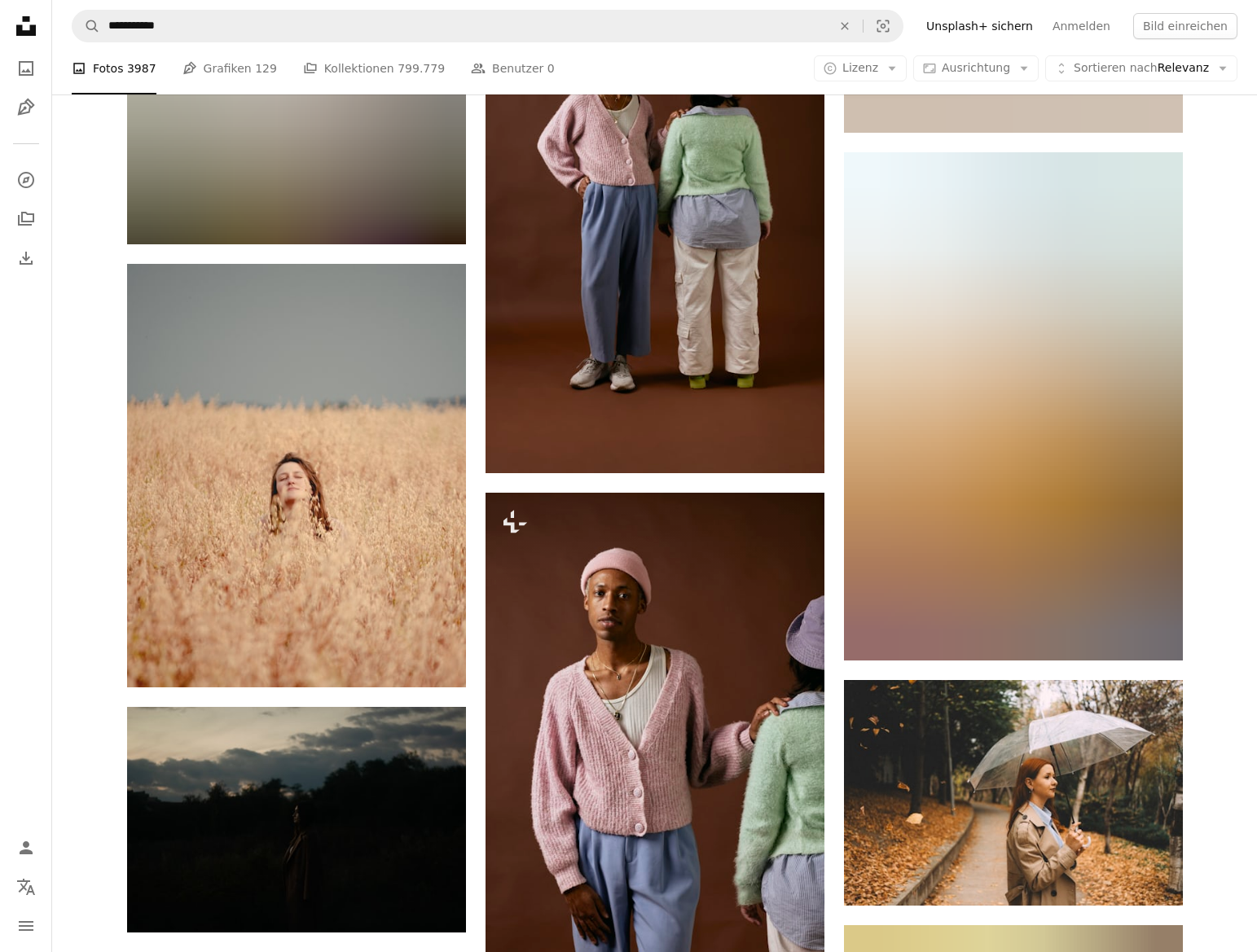
scroll to position [53074, 0]
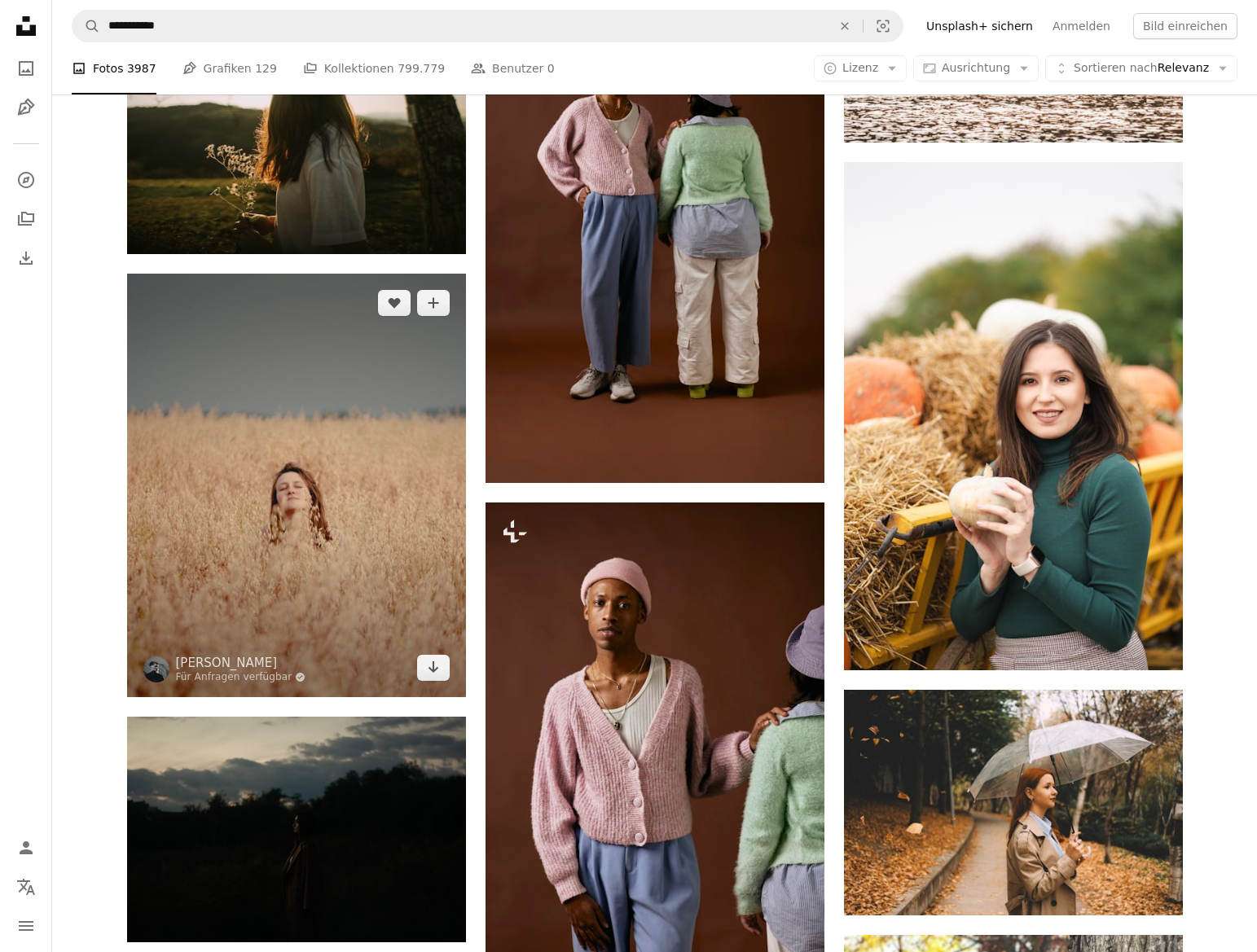
click at [277, 520] on img at bounding box center [296, 485] width 339 height 423
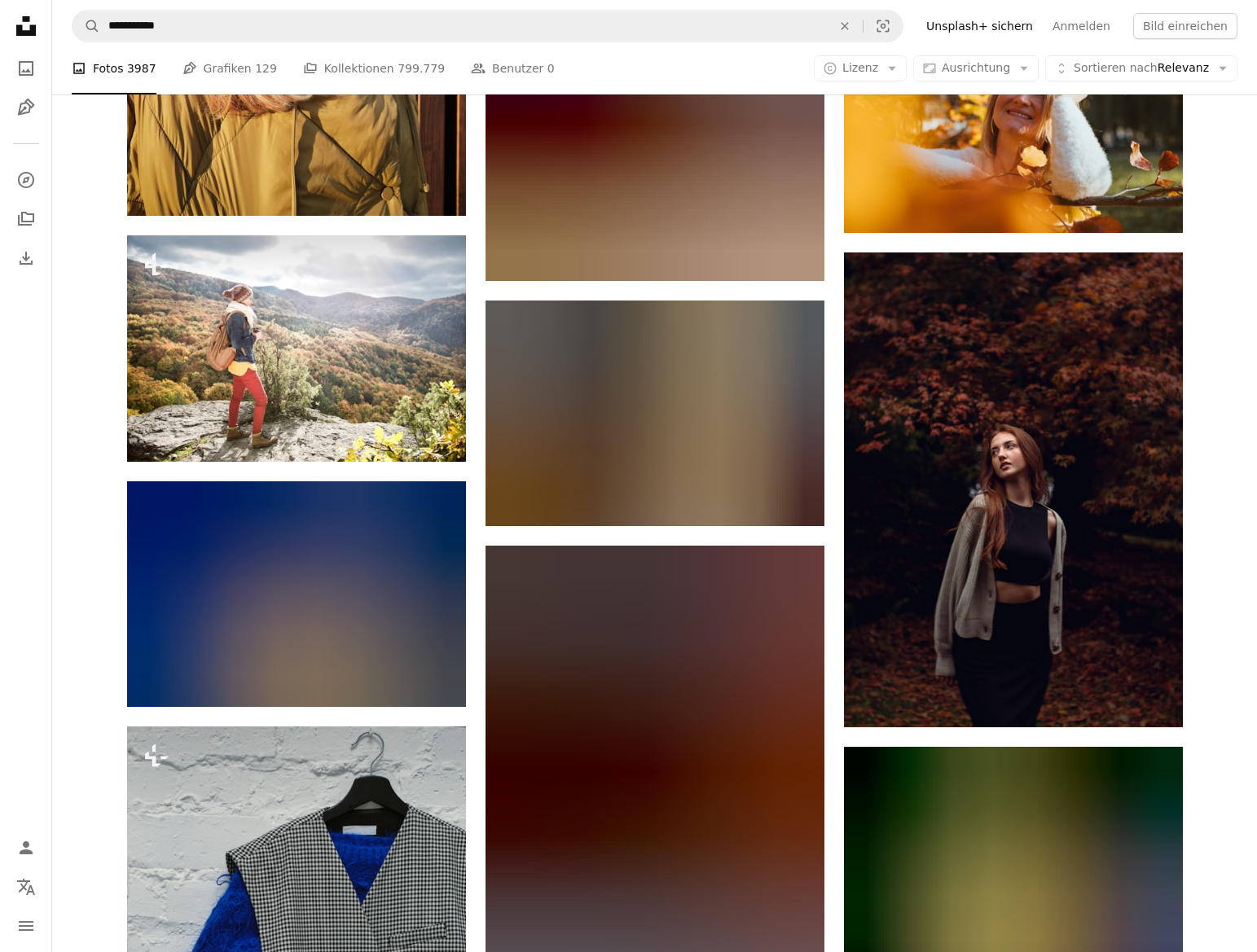
scroll to position [57670, 0]
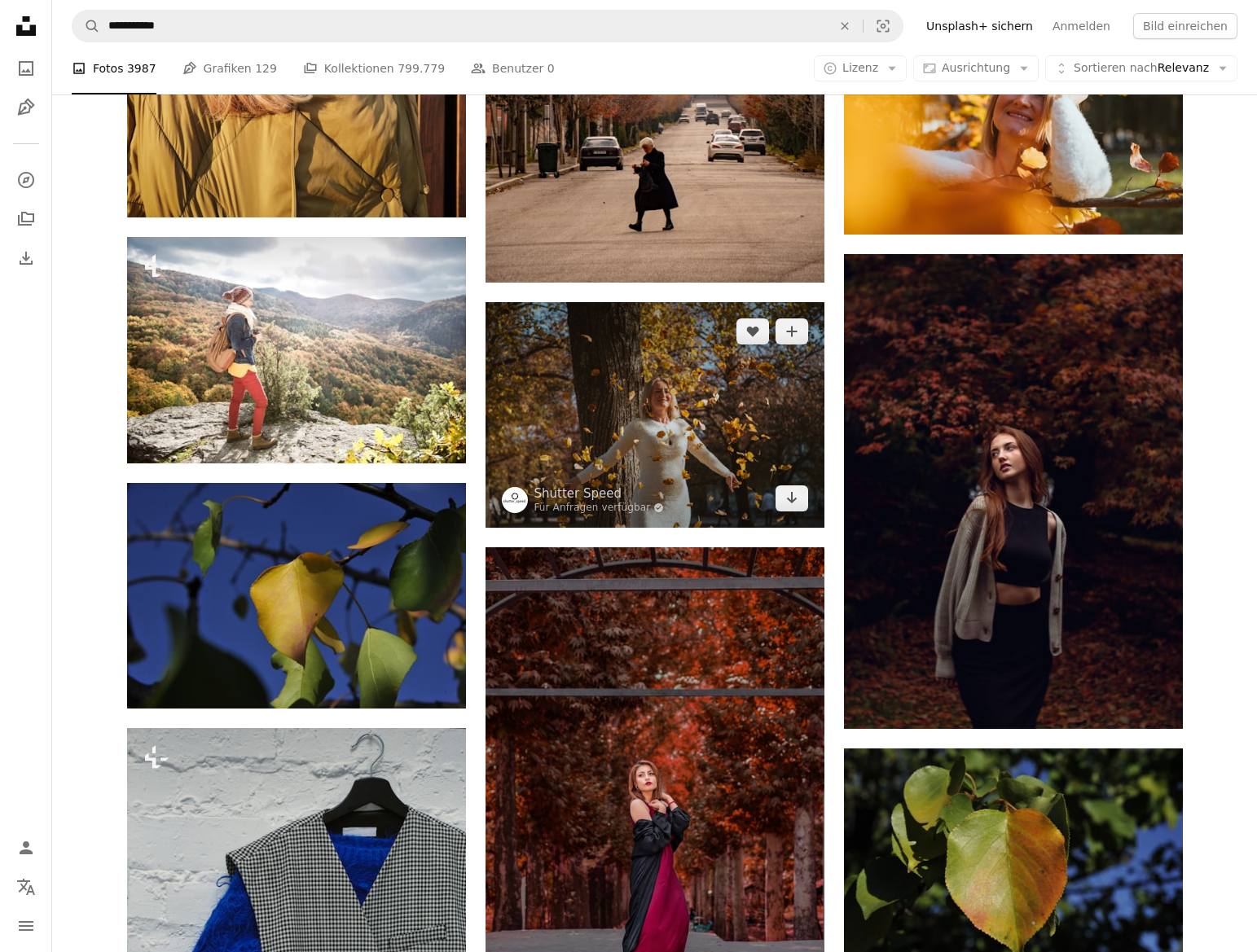
click at [648, 445] on img at bounding box center [655, 415] width 339 height 226
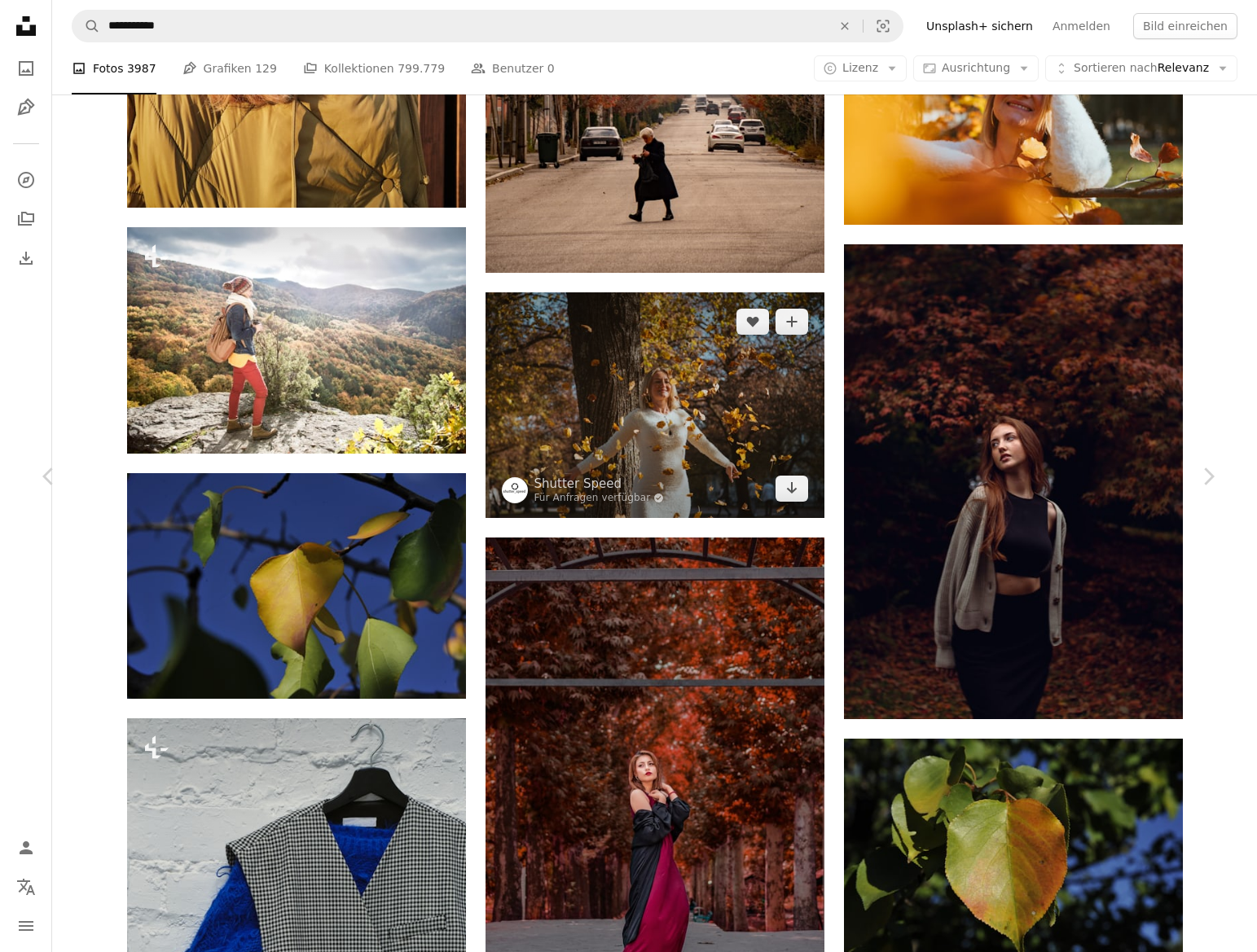
scroll to position [57678, 0]
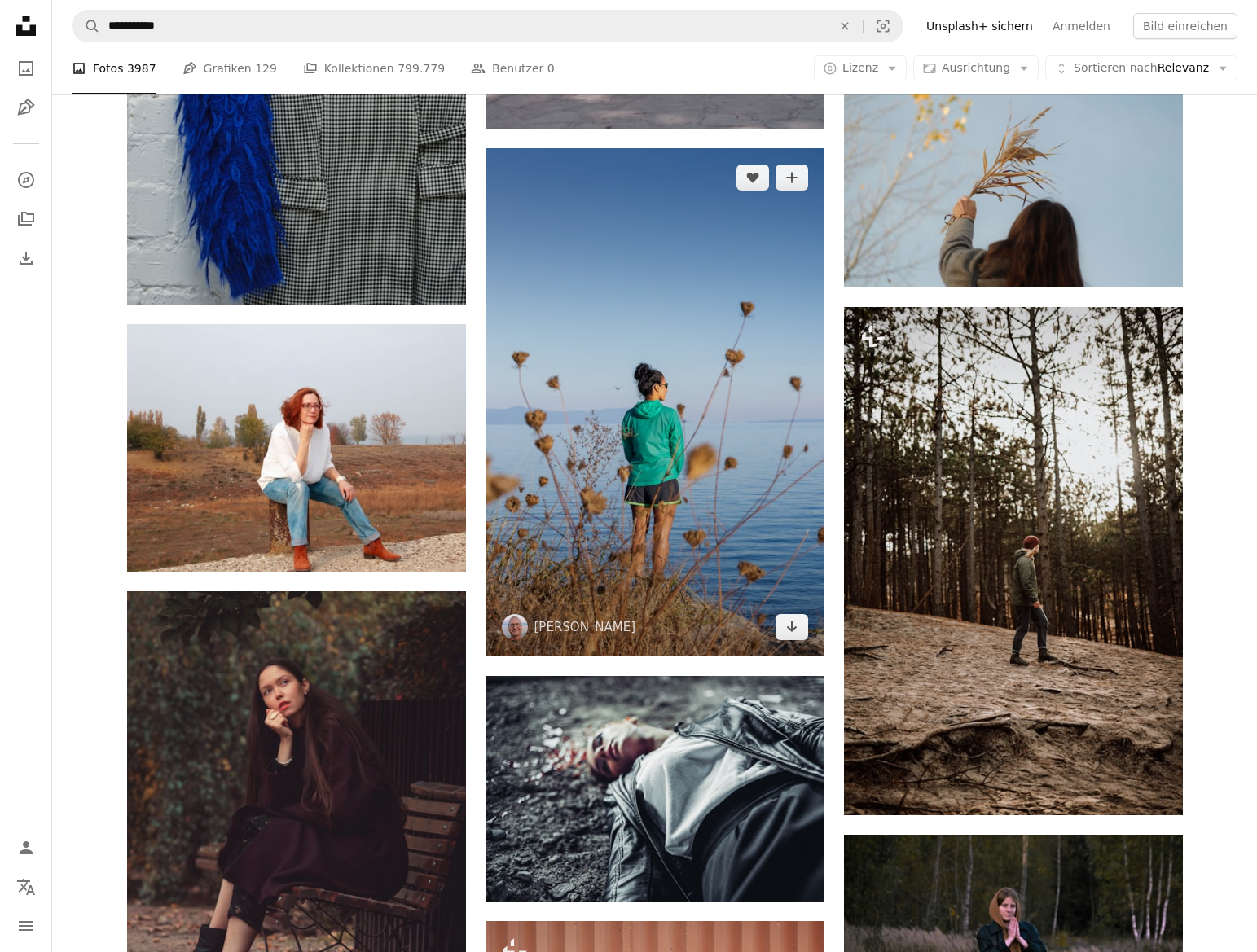
click at [648, 445] on img at bounding box center [655, 402] width 339 height 508
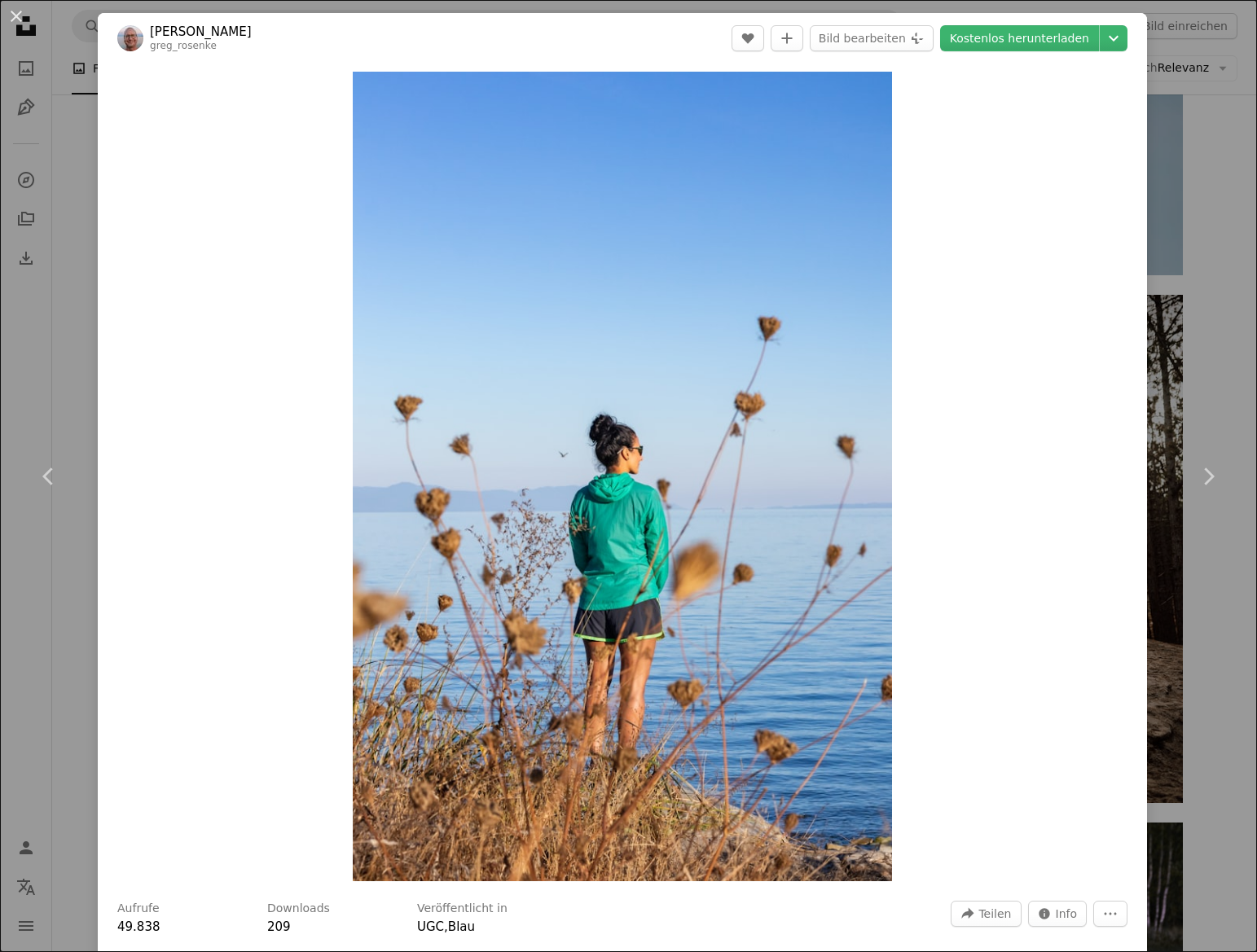
click at [646, 447] on img "Dieses Bild heranzoomen" at bounding box center [622, 476] width 540 height 809
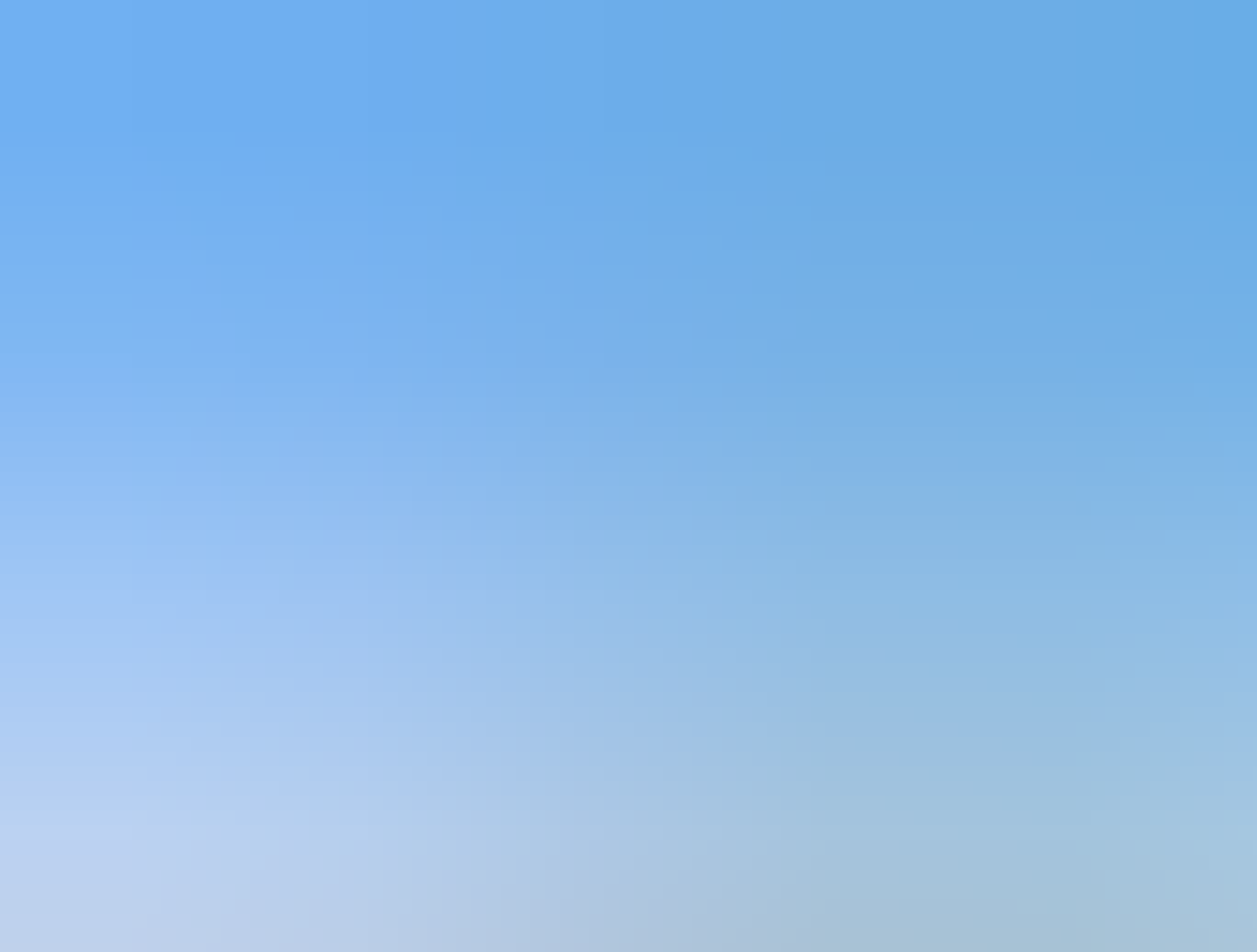
scroll to position [467, 0]
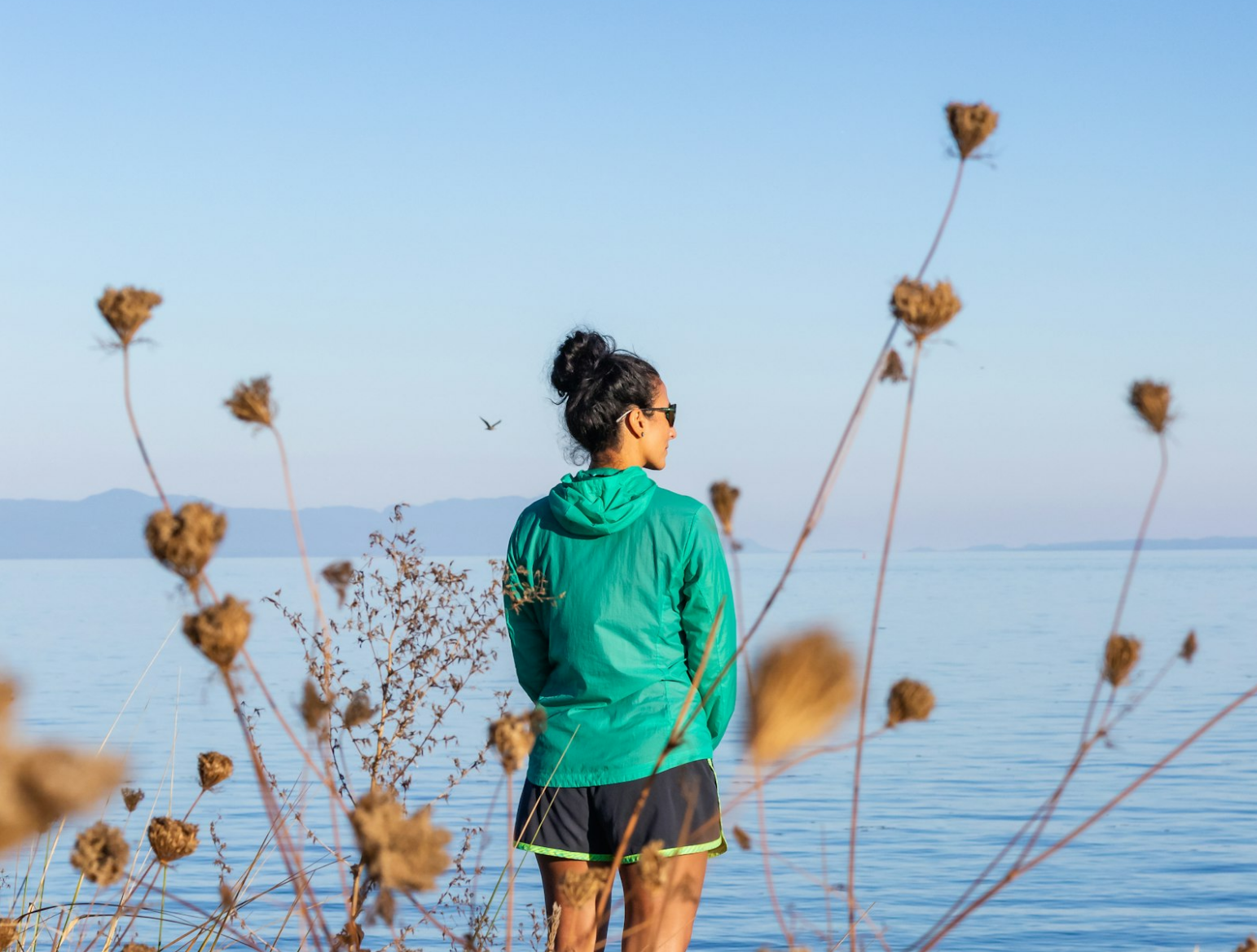
click at [646, 447] on img "Dieses Bild herauszoomen" at bounding box center [628, 475] width 1258 height 1887
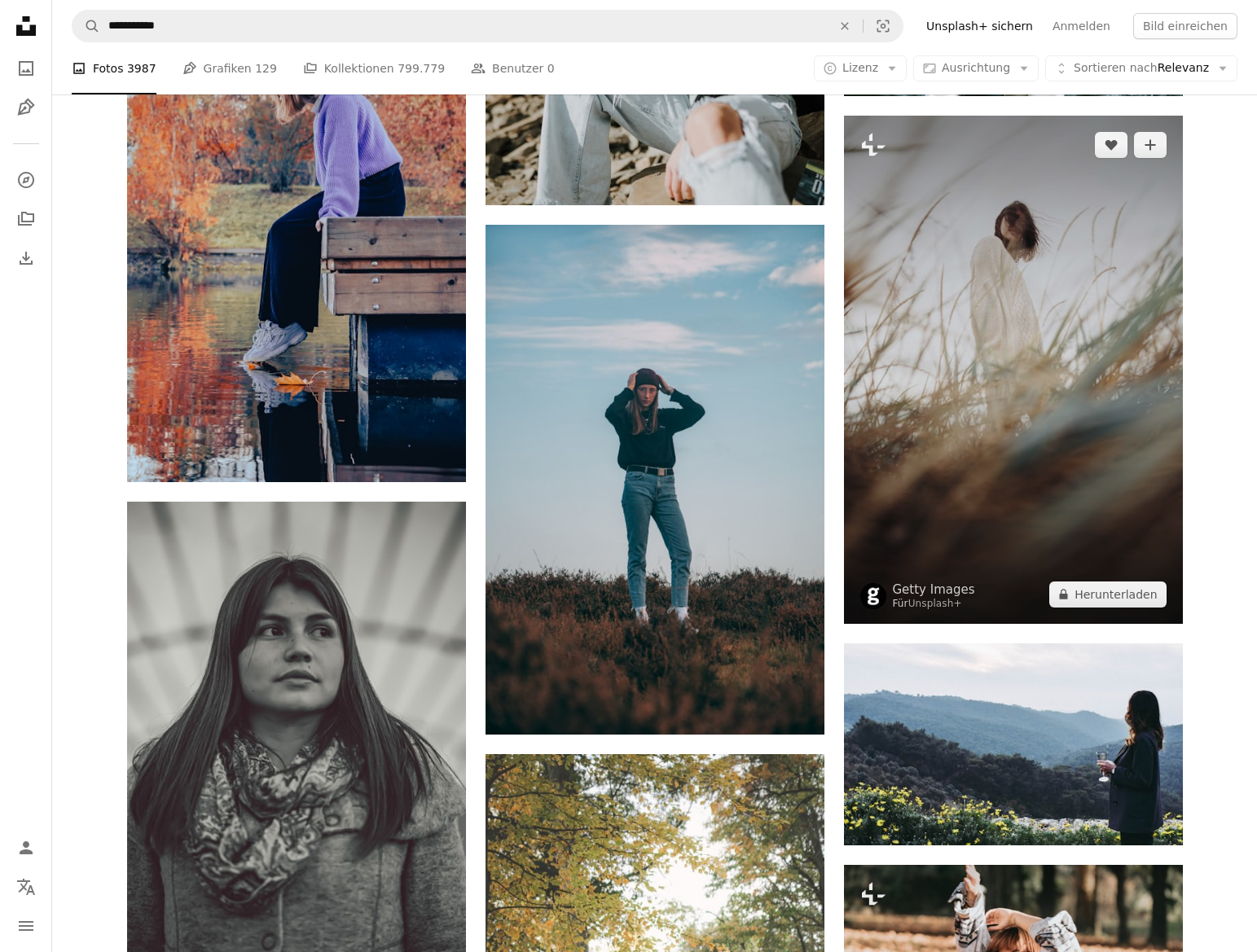
scroll to position [61309, 0]
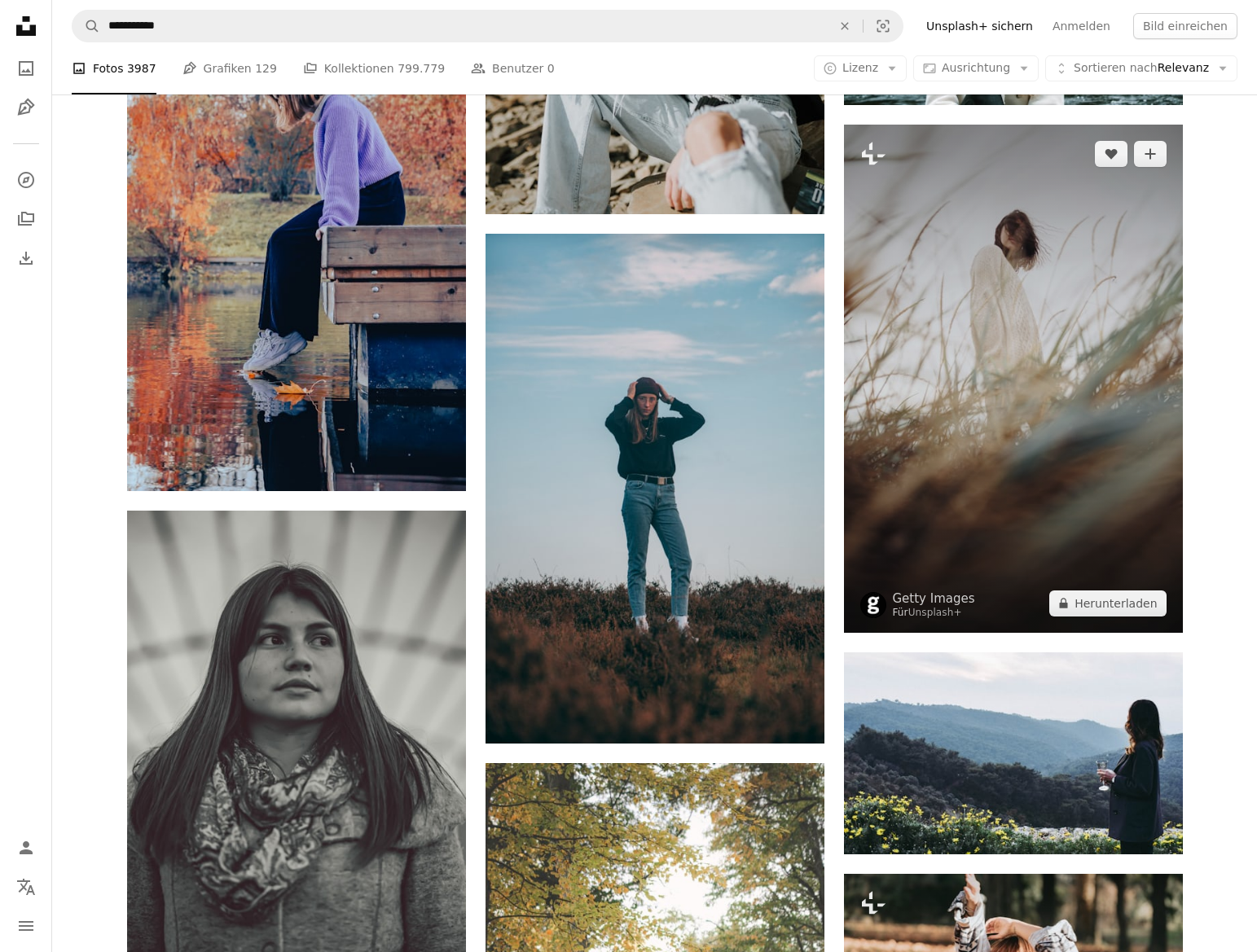
click at [1016, 362] on img at bounding box center [1012, 378] width 339 height 508
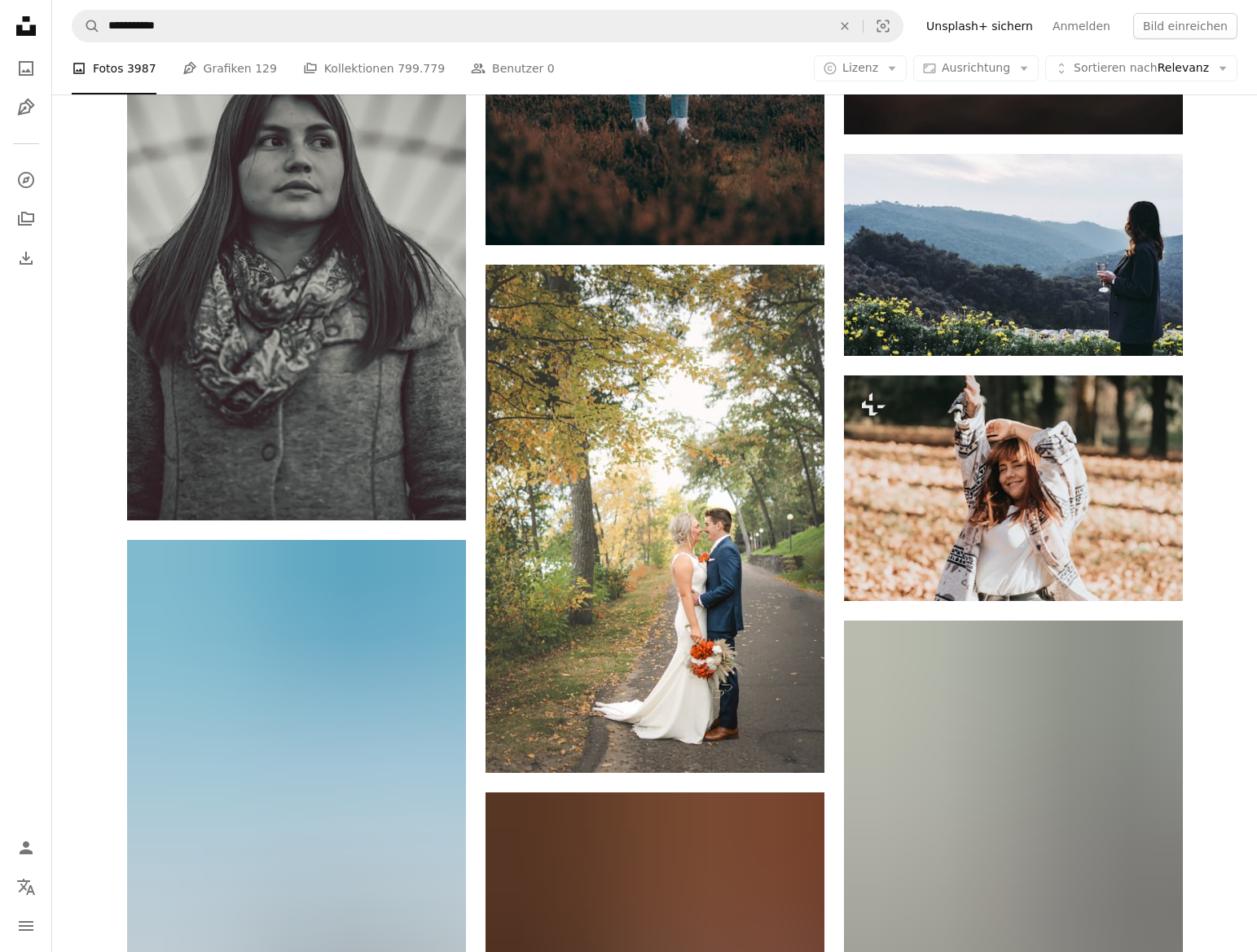
scroll to position [61810, 0]
